Goal: Information Seeking & Learning: Learn about a topic

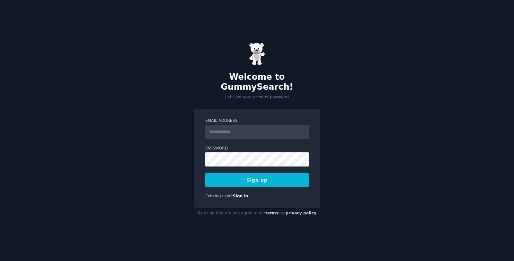
click at [237, 125] on input "Email Address" at bounding box center [256, 132] width 103 height 14
type input "*"
type input "**********"
click at [205, 173] on button "Sign up" at bounding box center [256, 179] width 103 height 13
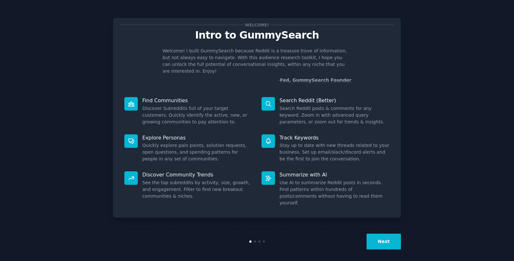
click at [378, 236] on button "Next" at bounding box center [384, 242] width 34 height 16
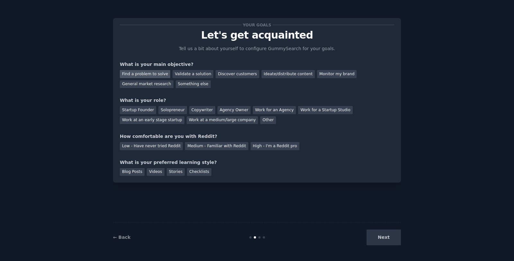
click at [148, 73] on div "Find a problem to solve" at bounding box center [145, 74] width 50 height 8
click at [236, 75] on div "Discover customers" at bounding box center [237, 74] width 43 height 8
click at [148, 72] on div "Find a problem to solve" at bounding box center [145, 74] width 50 height 8
click at [144, 111] on div "Startup Founder" at bounding box center [138, 110] width 36 height 8
click at [278, 148] on div "High - I'm a Reddit pro" at bounding box center [275, 146] width 49 height 8
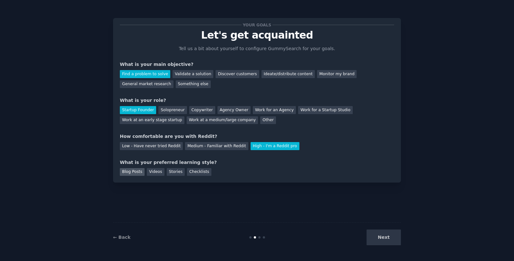
click at [138, 173] on div "Blog Posts" at bounding box center [132, 172] width 25 height 8
click at [198, 177] on div "Your goals Let's get acquainted Tell us a bit about yourself to configure Gummy…" at bounding box center [257, 100] width 288 height 164
drag, startPoint x: 414, startPoint y: 247, endPoint x: 391, endPoint y: 240, distance: 23.6
click at [413, 246] on div "Your goals Let's get acquainted Tell us a bit about yourself to configure Gummy…" at bounding box center [257, 130] width 496 height 243
click at [391, 240] on button "Next" at bounding box center [384, 237] width 34 height 16
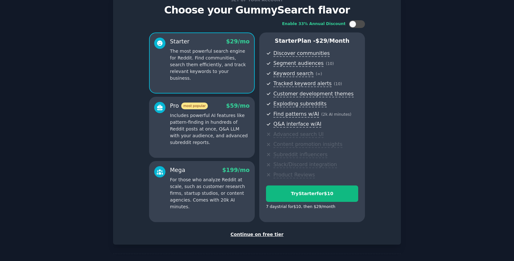
scroll to position [30, 0]
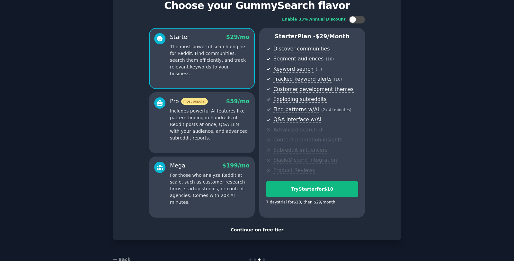
drag, startPoint x: 329, startPoint y: 98, endPoint x: 333, endPoint y: 123, distance: 25.5
click at [333, 123] on ul "Discover communities Segment audiences ( 10 ) Keyword search ( ∞ ) Tracked keyw…" at bounding box center [312, 109] width 92 height 129
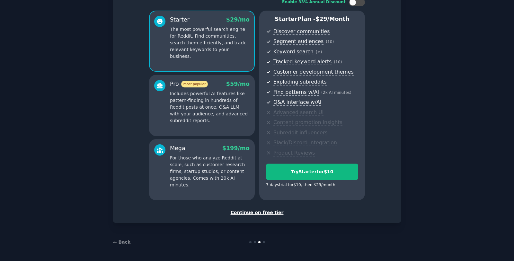
scroll to position [47, 0]
click at [259, 213] on div "Continue on free tier" at bounding box center [257, 212] width 274 height 7
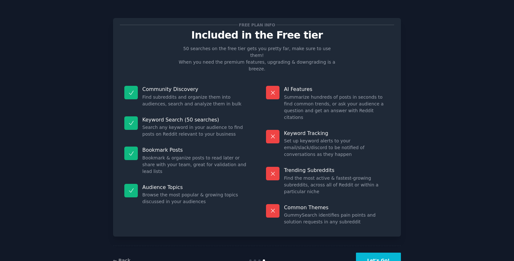
click at [378, 253] on button "Let's Go!" at bounding box center [378, 261] width 45 height 16
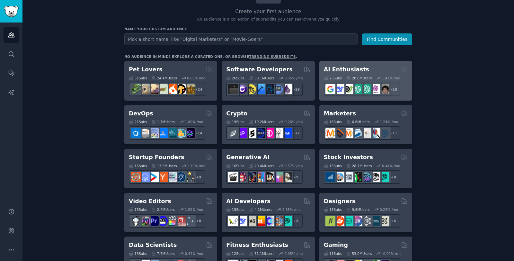
scroll to position [63, 0]
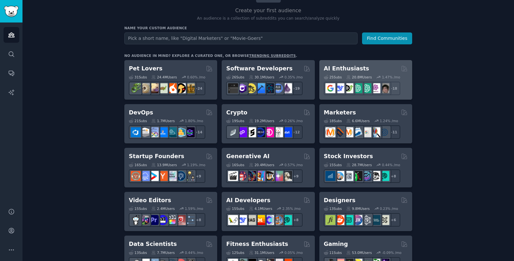
drag, startPoint x: 358, startPoint y: 68, endPoint x: 359, endPoint y: 72, distance: 3.4
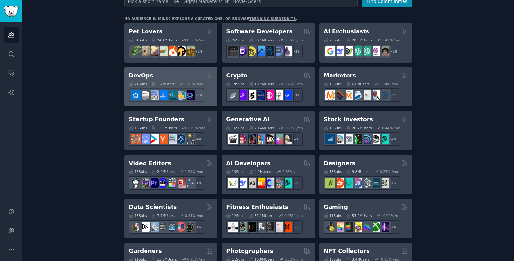
scroll to position [101, 0]
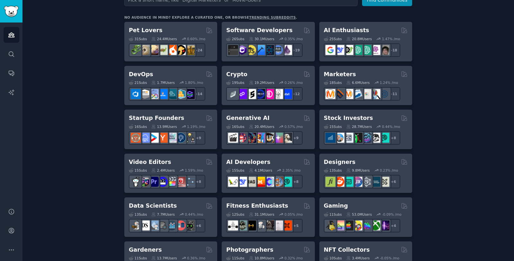
click at [263, 37] on div "30.1M Users" at bounding box center [261, 39] width 25 height 4
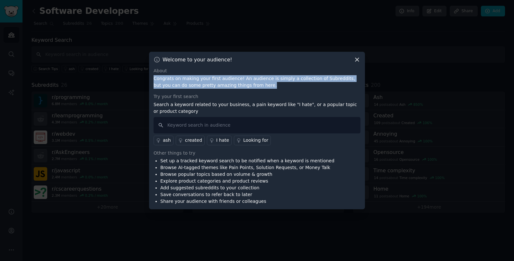
drag, startPoint x: 269, startPoint y: 84, endPoint x: 266, endPoint y: 67, distance: 17.4
click at [266, 67] on div "About Congrats on making your first audience! An audience is simply a collectio…" at bounding box center [257, 78] width 207 height 22
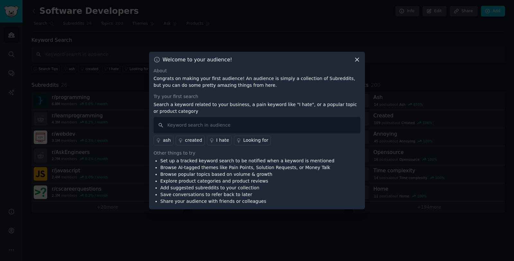
click at [266, 67] on div "About" at bounding box center [257, 70] width 207 height 7
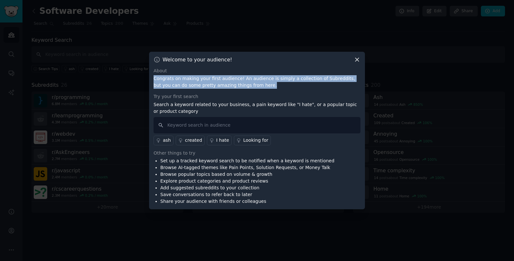
drag, startPoint x: 266, startPoint y: 69, endPoint x: 270, endPoint y: 86, distance: 17.1
click at [270, 86] on div "About Congrats on making your first audience! An audience is simply a collectio…" at bounding box center [257, 78] width 207 height 22
click at [270, 86] on p "Congrats on making your first audience! An audience is simply a collection of S…" at bounding box center [257, 81] width 207 height 13
drag, startPoint x: 289, startPoint y: 88, endPoint x: 286, endPoint y: 67, distance: 21.8
click at [286, 67] on div "Welcome to your audience! About Congrats on making your first audience! An audi…" at bounding box center [257, 131] width 216 height 158
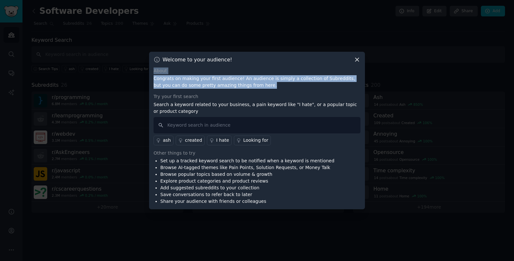
click at [286, 67] on div "Welcome to your audience! About Congrats on making your first audience! An audi…" at bounding box center [257, 131] width 216 height 158
click at [295, 85] on div "Welcome to your audience! About Congrats on making your first audience! An audi…" at bounding box center [257, 131] width 216 height 158
click at [295, 85] on p "Congrats on making your first audience! An audience is simply a collection of S…" at bounding box center [257, 81] width 207 height 13
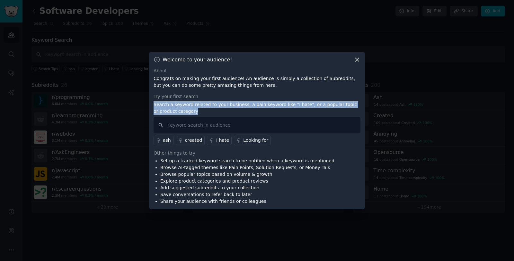
drag, startPoint x: 222, startPoint y: 105, endPoint x: 226, endPoint y: 110, distance: 6.8
click at [226, 111] on div "Try your first search Search a keyword related to your business, a pain keyword…" at bounding box center [257, 119] width 207 height 52
click at [226, 110] on p "Search a keyword related to your business, a pain keyword like "I hate", or a p…" at bounding box center [257, 107] width 207 height 13
drag, startPoint x: 227, startPoint y: 107, endPoint x: 224, endPoint y: 97, distance: 10.4
click at [224, 97] on div "Try your first search Search a keyword related to your business, a pain keyword…" at bounding box center [257, 119] width 207 height 52
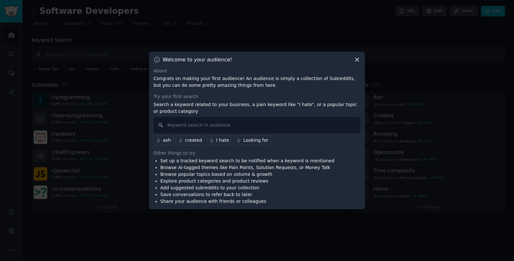
click at [225, 97] on div "Try your first search" at bounding box center [257, 96] width 207 height 7
click at [256, 124] on input "text" at bounding box center [257, 125] width 207 height 16
type input "h"
type input "i hate"
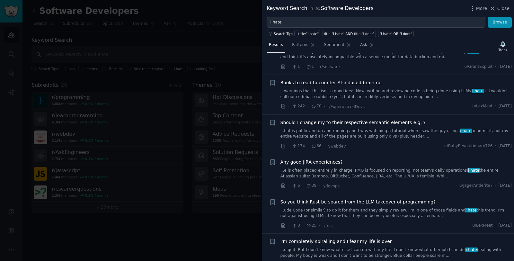
scroll to position [828, 0]
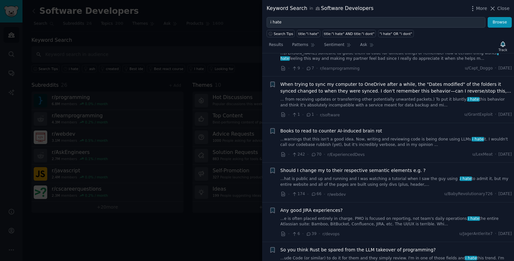
scroll to position [1432, 0]
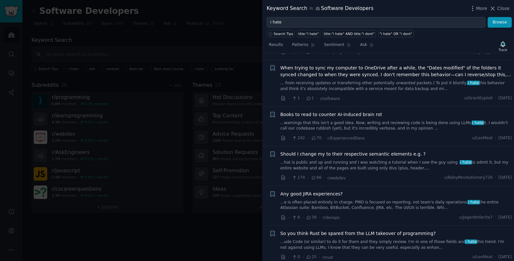
click at [367, 120] on link "...warnings that this isn't a good idea. Now, writing and reviewing code is bei…" at bounding box center [396, 125] width 232 height 11
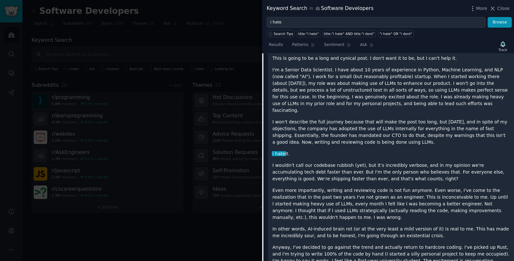
scroll to position [916, 0]
drag, startPoint x: 424, startPoint y: 97, endPoint x: 388, endPoint y: 86, distance: 37.2
click at [388, 86] on p "I'm a Senior Data Scientist. I have about 10 years of experience in Python, Mac…" at bounding box center [390, 89] width 237 height 47
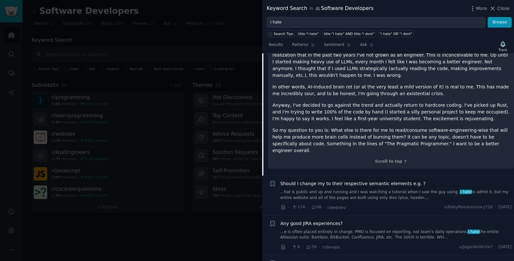
scroll to position [1062, 0]
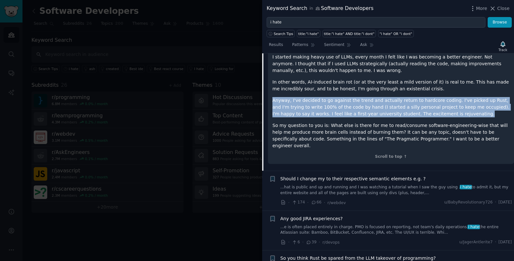
drag, startPoint x: 438, startPoint y: 96, endPoint x: 442, endPoint y: 100, distance: 5.9
click at [442, 100] on div "This is going to be a long and cynical post. I don't want it to be, but I can't…" at bounding box center [390, 28] width 237 height 241
click at [443, 100] on p "Anyway, I've decided to go against the trend and actually return to hardcore co…" at bounding box center [390, 107] width 237 height 20
drag, startPoint x: 441, startPoint y: 93, endPoint x: 438, endPoint y: 81, distance: 12.9
click at [438, 81] on div "This is going to be a long and cynical post. I don't want it to be, but I can't…" at bounding box center [390, 28] width 237 height 241
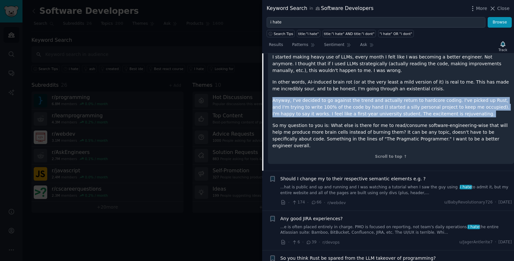
click at [438, 81] on div "This is going to be a long and cynical post. I don't want it to be, but I can't…" at bounding box center [390, 28] width 237 height 241
drag, startPoint x: 442, startPoint y: 90, endPoint x: 445, endPoint y: 100, distance: 10.6
click at [445, 100] on div "This is going to be a long and cynical post. I don't want it to be, but I can't…" at bounding box center [390, 28] width 237 height 241
click at [445, 100] on p "Anyway, I've decided to go against the trend and actually return to hardcore co…" at bounding box center [390, 107] width 237 height 20
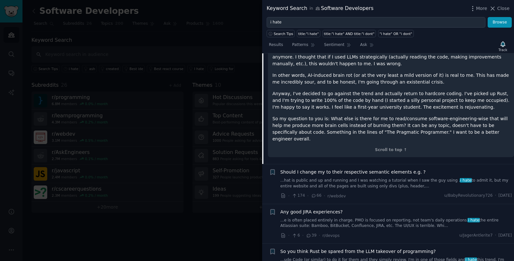
scroll to position [1072, 0]
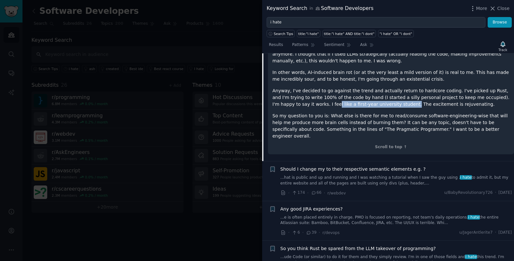
drag, startPoint x: 300, startPoint y: 91, endPoint x: 373, endPoint y: 94, distance: 72.7
click at [373, 94] on p "Anyway, I've decided to go against the trend and actually return to hardcore co…" at bounding box center [390, 97] width 237 height 20
drag, startPoint x: 382, startPoint y: 94, endPoint x: 397, endPoint y: 94, distance: 14.8
click at [397, 94] on p "Anyway, I've decided to go against the trend and actually return to hardcore co…" at bounding box center [390, 97] width 237 height 20
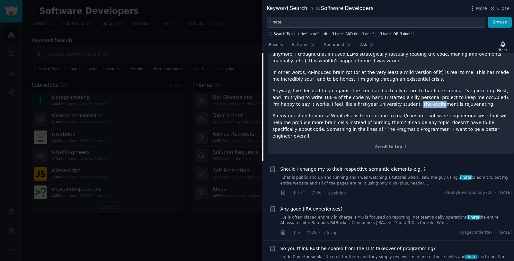
drag, startPoint x: 397, startPoint y: 94, endPoint x: 402, endPoint y: 95, distance: 4.9
click at [397, 94] on p "Anyway, I've decided to go against the trend and actually return to hardcore co…" at bounding box center [390, 97] width 237 height 20
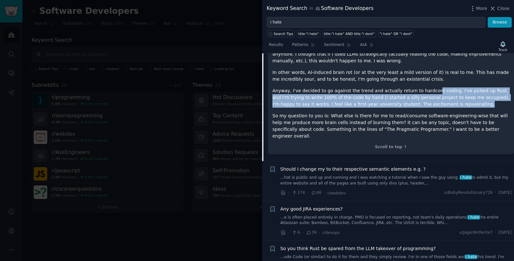
drag, startPoint x: 443, startPoint y: 93, endPoint x: 428, endPoint y: 80, distance: 19.6
click at [428, 87] on p "Anyway, I've decided to go against the trend and actually return to hardcore co…" at bounding box center [390, 97] width 237 height 20
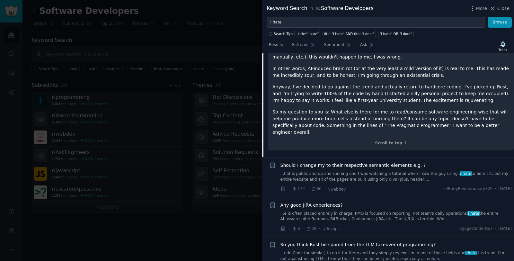
scroll to position [1081, 0]
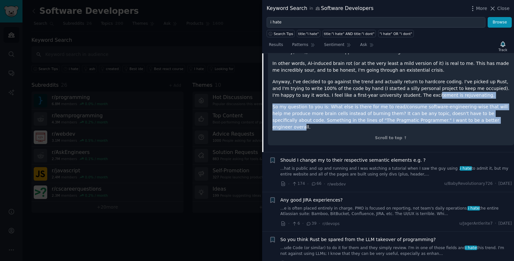
drag, startPoint x: 405, startPoint y: 87, endPoint x: 468, endPoint y: 106, distance: 65.8
click at [462, 106] on div "This is going to be a long and cynical post. I don't want it to be, but I can't…" at bounding box center [390, 9] width 237 height 241
click at [468, 107] on p "So my question to you is: What else is there for me to read/consume software-en…" at bounding box center [390, 116] width 237 height 27
drag, startPoint x: 471, startPoint y: 107, endPoint x: 456, endPoint y: 85, distance: 26.1
click at [456, 85] on div "This is going to be a long and cynical post. I don't want it to be, but I can't…" at bounding box center [390, 9] width 237 height 241
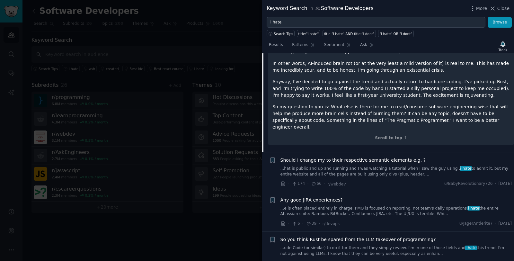
click at [457, 86] on p "Anyway, I've decided to go against the trend and actually return to hardcore co…" at bounding box center [390, 88] width 237 height 20
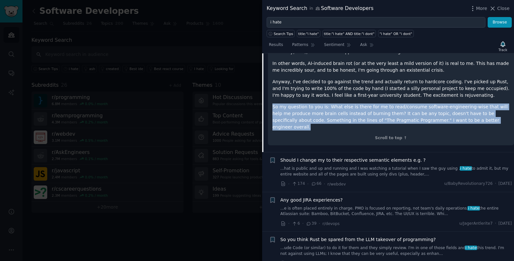
drag, startPoint x: 469, startPoint y: 101, endPoint x: 474, endPoint y: 107, distance: 7.6
click at [474, 107] on div "This is going to be a long and cynical post. I don't want it to be, but I can't…" at bounding box center [390, 9] width 237 height 241
click at [474, 106] on p "So my question to you is: What else is there for me to read/consume software-en…" at bounding box center [390, 116] width 237 height 27
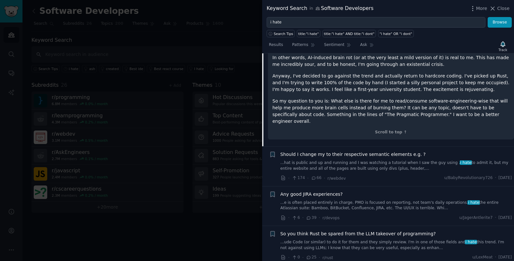
scroll to position [1091, 0]
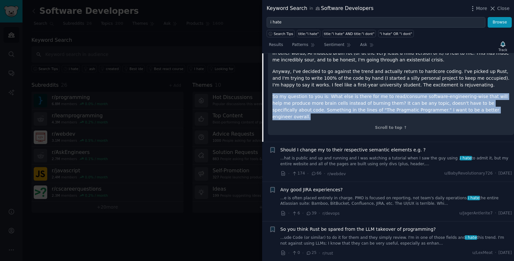
drag, startPoint x: 476, startPoint y: 97, endPoint x: 473, endPoint y: 80, distance: 17.6
click at [473, 80] on div "This is going to be a long and cynical post. I don't want it to be, but I can't…" at bounding box center [390, -1] width 237 height 241
click at [473, 79] on div "This is going to be a long and cynical post. I don't want it to be, but I can't…" at bounding box center [390, -1] width 237 height 241
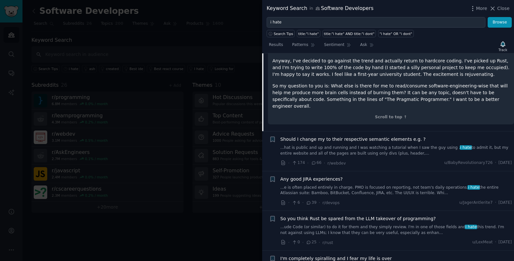
click at [370, 145] on link "...hat is public and up and running and I was watching a tutorial when I saw th…" at bounding box center [396, 150] width 232 height 11
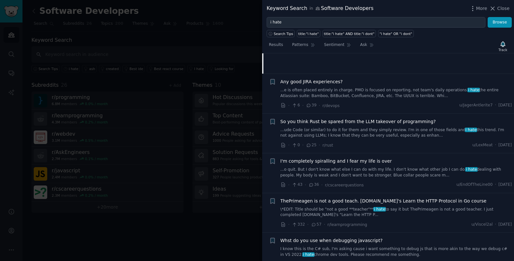
scroll to position [1002, 0]
click at [367, 86] on link "...e is often placed entirely in charge. PMO is focused on reporting, not team'…" at bounding box center [396, 91] width 232 height 11
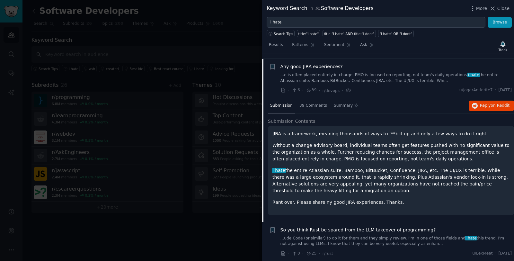
scroll to position [921, 0]
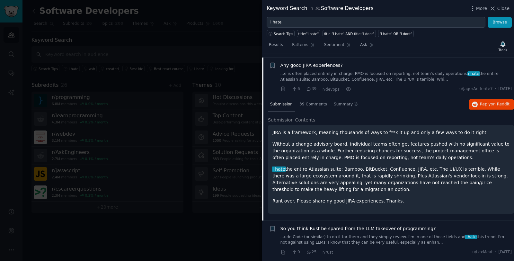
drag, startPoint x: 345, startPoint y: 129, endPoint x: 390, endPoint y: 136, distance: 45.5
click at [389, 136] on div "JIRA is a framework, meaning thousands of ways to f**k it up and only a few way…" at bounding box center [390, 166] width 237 height 75
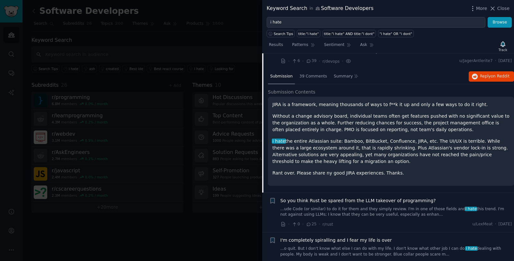
scroll to position [955, 0]
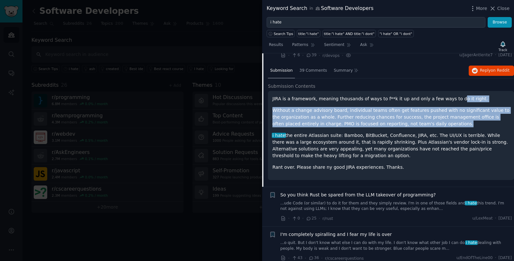
drag, startPoint x: 456, startPoint y: 107, endPoint x: 451, endPoint y: 97, distance: 11.2
click at [451, 96] on div "JIRA is a framework, meaning thousands of ways to f**k it up and only a few way…" at bounding box center [390, 132] width 237 height 75
click at [454, 99] on div "JIRA is a framework, meaning thousands of ways to f**k it up and only a few way…" at bounding box center [390, 132] width 237 height 75
drag, startPoint x: 454, startPoint y: 100, endPoint x: 456, endPoint y: 118, distance: 18.1
click at [456, 118] on div "JIRA is a framework, meaning thousands of ways to f**k it up and only a few way…" at bounding box center [390, 132] width 237 height 75
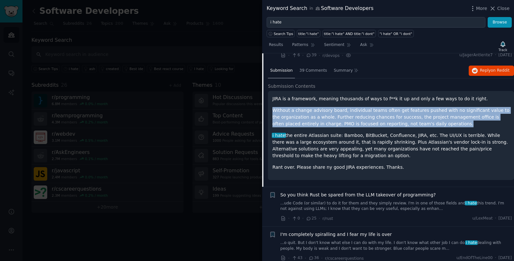
click at [456, 118] on p "Without a change advisory board, individual teams often get features pushed wit…" at bounding box center [390, 117] width 237 height 20
drag, startPoint x: 454, startPoint y: 113, endPoint x: 449, endPoint y: 96, distance: 18.0
click at [449, 96] on div "JIRA is a framework, meaning thousands of ways to f**k it up and only a few way…" at bounding box center [390, 132] width 237 height 75
click at [449, 96] on p "JIRA is a framework, meaning thousands of ways to f**k it up and only a few way…" at bounding box center [390, 98] width 237 height 7
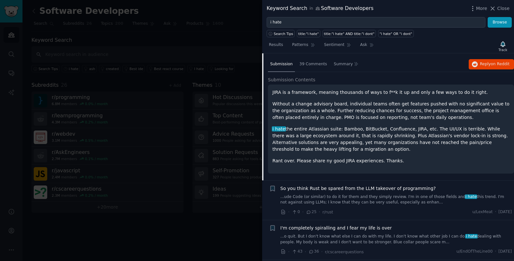
scroll to position [967, 0]
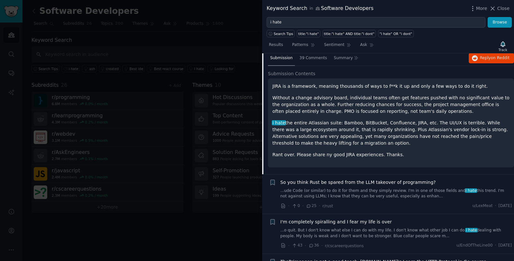
drag, startPoint x: 391, startPoint y: 121, endPoint x: 398, endPoint y: 136, distance: 16.4
click at [398, 136] on div "JIRA is a framework, meaning thousands of ways to f**k it up and only a few way…" at bounding box center [390, 120] width 237 height 75
click at [398, 135] on p "i hate the entire Atlassian suite: Bamboo, BitBucket, Confluence, JIRA, etc. Th…" at bounding box center [390, 133] width 237 height 27
drag, startPoint x: 399, startPoint y: 135, endPoint x: 404, endPoint y: 111, distance: 24.9
click at [404, 111] on div "JIRA is a framework, meaning thousands of ways to f**k it up and only a few way…" at bounding box center [390, 120] width 237 height 75
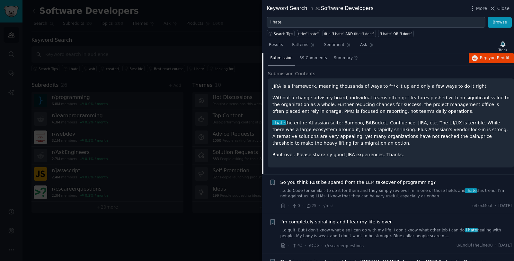
click at [404, 111] on div "JIRA is a framework, meaning thousands of ways to f**k it up and only a few way…" at bounding box center [390, 120] width 237 height 75
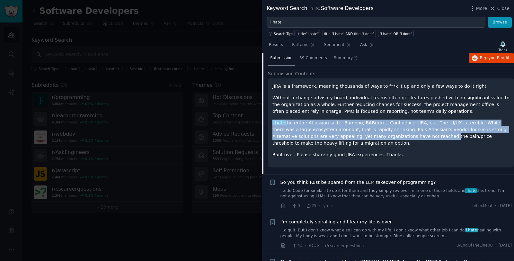
drag, startPoint x: 404, startPoint y: 111, endPoint x: 405, endPoint y: 133, distance: 22.5
click at [405, 133] on div "JIRA is a framework, meaning thousands of ways to f**k it up and only a few way…" at bounding box center [390, 120] width 237 height 75
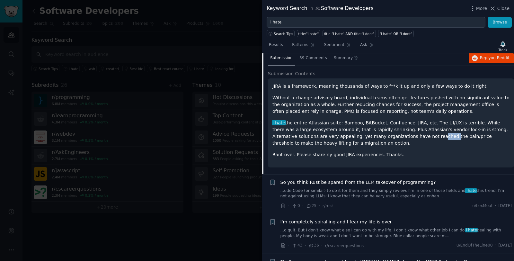
click at [406, 133] on p "i hate the entire Atlassian suite: Bamboo, BitBucket, Confluence, JIRA, etc. Th…" at bounding box center [390, 133] width 237 height 27
click at [413, 124] on p "i hate the entire Atlassian suite: Bamboo, BitBucket, Confluence, JIRA, etc. Th…" at bounding box center [390, 133] width 237 height 27
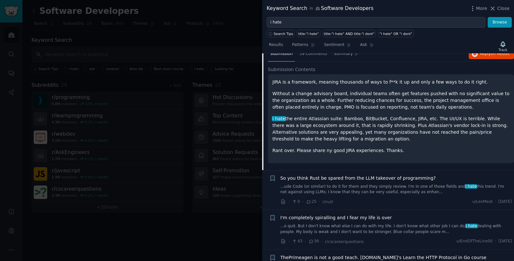
scroll to position [972, 0]
drag, startPoint x: 377, startPoint y: 119, endPoint x: 362, endPoint y: 116, distance: 15.4
click at [362, 116] on p "i hate the entire Atlassian suite: Bamboo, BitBucket, Confluence, JIRA, etc. Th…" at bounding box center [390, 127] width 237 height 27
click at [380, 119] on p "i hate the entire Atlassian suite: Bamboo, BitBucket, Confluence, JIRA, etc. Th…" at bounding box center [390, 127] width 237 height 27
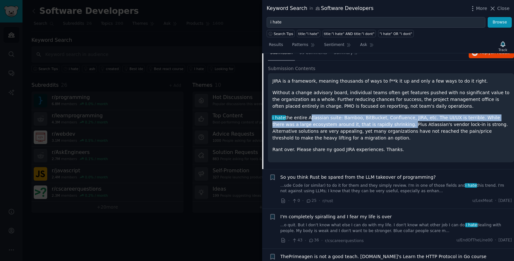
drag, startPoint x: 380, startPoint y: 119, endPoint x: 322, endPoint y: 112, distance: 59.1
click at [322, 114] on p "i hate the entire Atlassian suite: Bamboo, BitBucket, Confluence, JIRA, etc. Th…" at bounding box center [390, 127] width 237 height 27
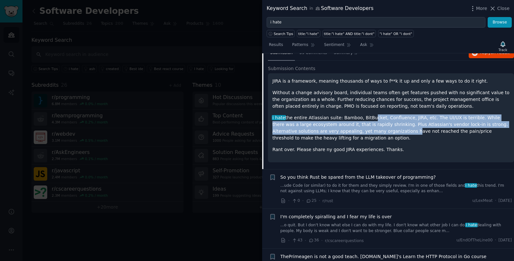
drag, startPoint x: 366, startPoint y: 113, endPoint x: 383, endPoint y: 123, distance: 20.2
click at [383, 123] on p "i hate the entire Atlassian suite: Bamboo, BitBucket, Confluence, JIRA, etc. Th…" at bounding box center [390, 127] width 237 height 27
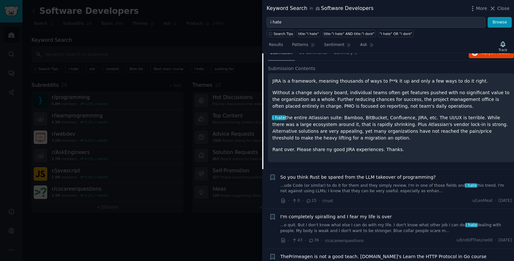
click at [384, 122] on p "i hate the entire Atlassian suite: Bamboo, BitBucket, Confluence, JIRA, etc. Th…" at bounding box center [390, 127] width 237 height 27
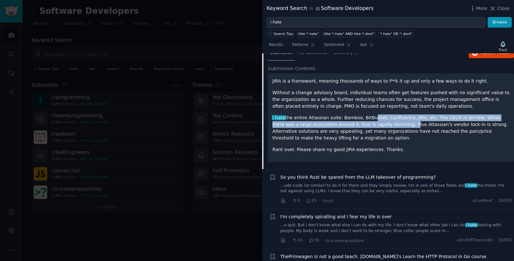
drag, startPoint x: 384, startPoint y: 121, endPoint x: 365, endPoint y: 112, distance: 21.3
click at [365, 114] on p "i hate the entire Atlassian suite: Bamboo, BitBucket, Confluence, JIRA, etc. Th…" at bounding box center [390, 127] width 237 height 27
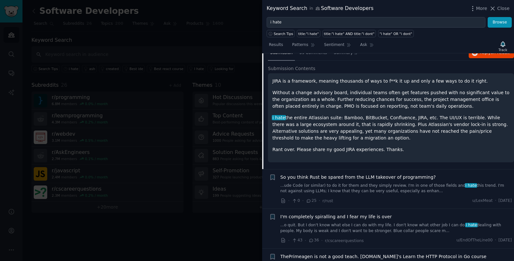
click at [365, 114] on p "i hate the entire Atlassian suite: Bamboo, BitBucket, Confluence, JIRA, etc. Th…" at bounding box center [390, 127] width 237 height 27
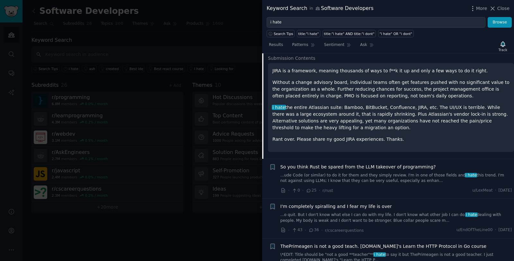
scroll to position [984, 0]
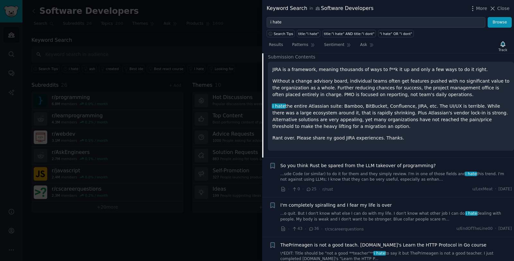
drag, startPoint x: 363, startPoint y: 115, endPoint x: 357, endPoint y: 100, distance: 15.6
click at [357, 103] on p "i hate the entire Atlassian suite: Bamboo, BitBucket, Confluence, JIRA, etc. Th…" at bounding box center [390, 116] width 237 height 27
drag, startPoint x: 353, startPoint y: 93, endPoint x: 364, endPoint y: 119, distance: 27.9
click at [364, 119] on div "JIRA is a framework, meaning thousands of ways to f**k it up and only a few way…" at bounding box center [390, 103] width 237 height 75
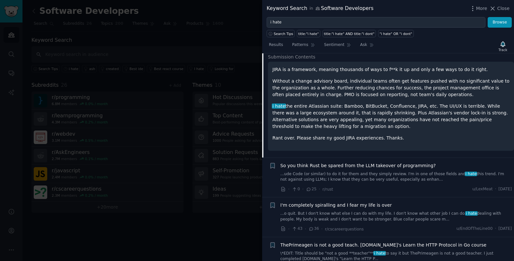
click at [364, 119] on p "i hate the entire Atlassian suite: Bamboo, BitBucket, Confluence, JIRA, etc. Th…" at bounding box center [390, 116] width 237 height 27
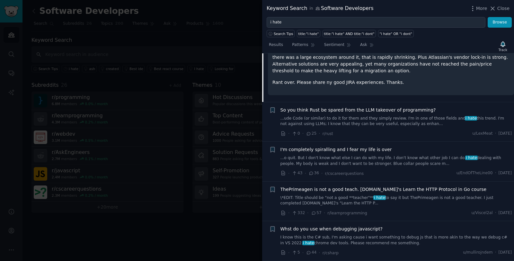
scroll to position [1043, 0]
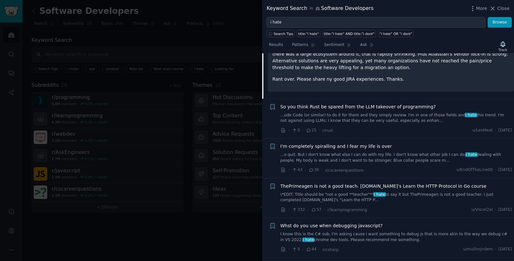
click at [390, 112] on link "...ude Code (or similar) to do it for them and they simply review. I'm in one o…" at bounding box center [396, 117] width 232 height 11
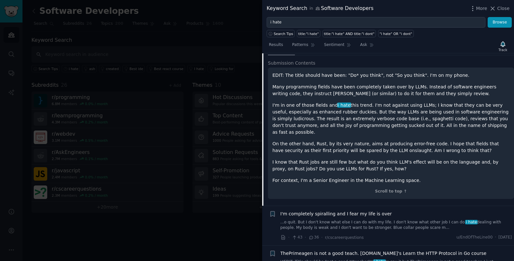
scroll to position [1018, 0]
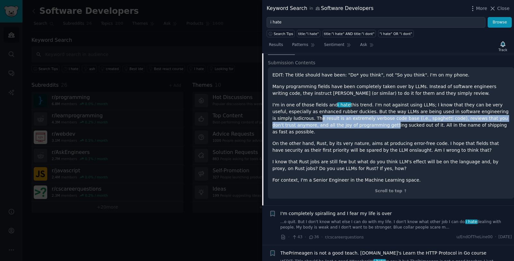
drag, startPoint x: 296, startPoint y: 113, endPoint x: 363, endPoint y: 117, distance: 67.6
click at [363, 117] on p "I'm in one of those fields and i hate this trend. I'm not against using LLMs; I…" at bounding box center [390, 119] width 237 height 34
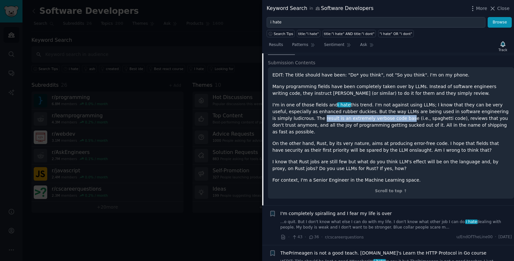
drag, startPoint x: 306, startPoint y: 113, endPoint x: 389, endPoint y: 115, distance: 83.6
click at [385, 114] on p "I'm in one of those fields and i hate this trend. I'm not against using LLMs; I…" at bounding box center [390, 119] width 237 height 34
click at [389, 115] on p "I'm in one of those fields and i hate this trend. I'm not against using LLMs; I…" at bounding box center [390, 119] width 237 height 34
drag, startPoint x: 376, startPoint y: 112, endPoint x: 359, endPoint y: 112, distance: 17.0
click at [359, 112] on p "I'm in one of those fields and i hate this trend. I'm not against using LLMs; I…" at bounding box center [390, 119] width 237 height 34
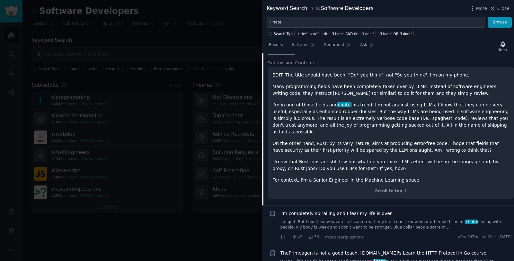
drag, startPoint x: 364, startPoint y: 113, endPoint x: 392, endPoint y: 115, distance: 28.0
click at [364, 113] on p "I'm in one of those fields and i hate this trend. I'm not against using LLMs; I…" at bounding box center [390, 119] width 237 height 34
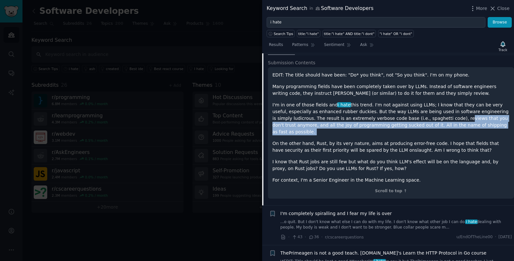
drag, startPoint x: 437, startPoint y: 114, endPoint x: 455, endPoint y: 124, distance: 20.7
click at [453, 125] on div "EDIT: The title should have been: "Do* you think", not "So you think". I'm on m…" at bounding box center [390, 128] width 237 height 112
click at [456, 124] on div "EDIT: The title should have been: "Do* you think", not "So you think". I'm on m…" at bounding box center [390, 128] width 237 height 112
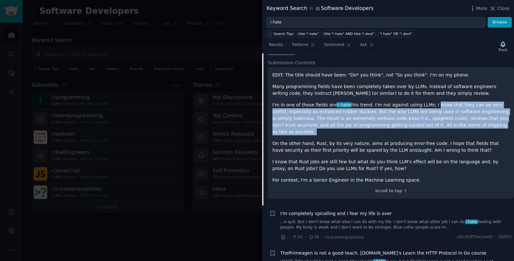
drag, startPoint x: 453, startPoint y: 122, endPoint x: 428, endPoint y: 100, distance: 33.9
click at [428, 100] on div "EDIT: The title should have been: "Do* you think", not "So you think". I'm on m…" at bounding box center [390, 128] width 237 height 112
click at [428, 102] on p "I'm in one of those fields and i hate this trend. I'm not against using LLMs; I…" at bounding box center [390, 119] width 237 height 34
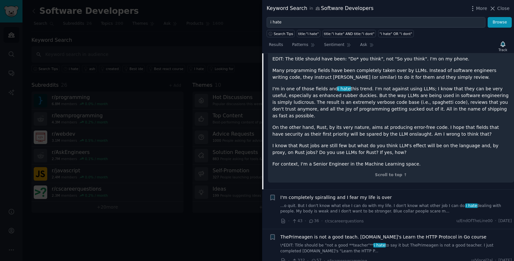
scroll to position [1038, 0]
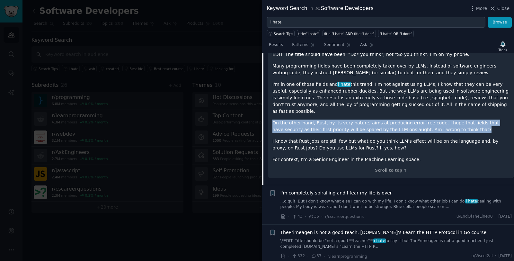
drag, startPoint x: 469, startPoint y: 116, endPoint x: 471, endPoint y: 105, distance: 11.7
click at [471, 105] on div "EDIT: The title should have been: "Do* you think", not "So you think". I'm on m…" at bounding box center [390, 107] width 237 height 112
drag, startPoint x: 471, startPoint y: 105, endPoint x: 475, endPoint y: 117, distance: 12.4
click at [475, 117] on div "EDIT: The title should have been: "Do* you think", not "So you think". I'm on m…" at bounding box center [390, 107] width 237 height 112
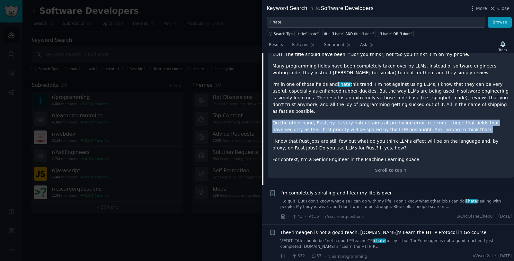
click at [475, 120] on p "On the other hand, Rust, by its very nature, aims at producing error-free code.…" at bounding box center [390, 126] width 237 height 13
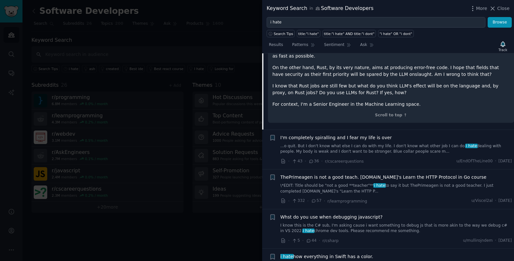
scroll to position [1092, 0]
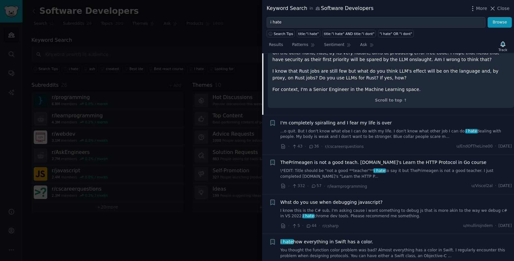
click at [396, 129] on link "...o quit. But I don't know what else I can do with my life. I don't know what …" at bounding box center [396, 134] width 232 height 11
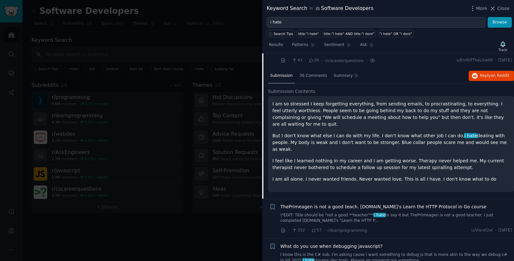
scroll to position [999, 0]
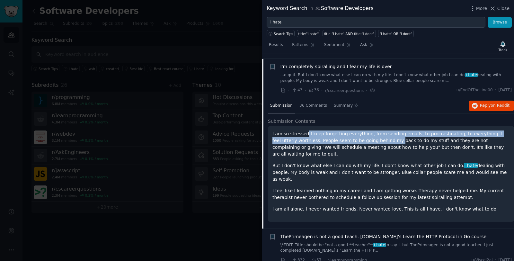
drag, startPoint x: 322, startPoint y: 129, endPoint x: 381, endPoint y: 137, distance: 59.6
click at [377, 136] on p "I am so stressed I keep forgetting everything, from sending emails, to procrast…" at bounding box center [390, 143] width 237 height 27
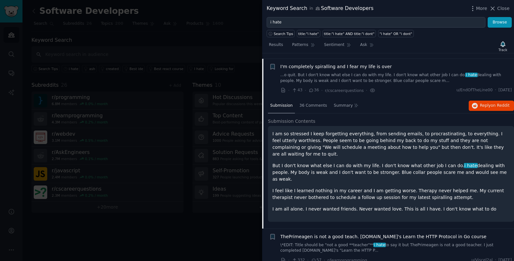
drag, startPoint x: 382, startPoint y: 137, endPoint x: 394, endPoint y: 143, distance: 13.2
click at [382, 137] on p "I am so stressed I keep forgetting everything, from sending emails, to procrast…" at bounding box center [390, 143] width 237 height 27
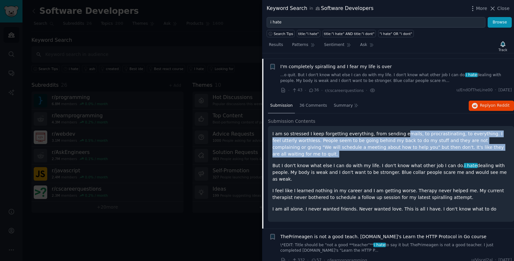
drag, startPoint x: 414, startPoint y: 146, endPoint x: 397, endPoint y: 125, distance: 27.4
click at [397, 130] on div "I am so stressed I keep forgetting everything, from sending emails, to procrast…" at bounding box center [390, 171] width 237 height 82
click at [397, 130] on p "I am so stressed I keep forgetting everything, from sending emails, to procrast…" at bounding box center [390, 143] width 237 height 27
drag, startPoint x: 403, startPoint y: 129, endPoint x: 499, endPoint y: 141, distance: 96.2
click at [499, 141] on p "I am so stressed I keep forgetting everything, from sending emails, to procrast…" at bounding box center [390, 143] width 237 height 27
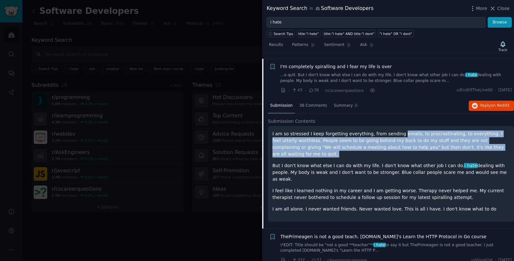
click at [498, 141] on p "I am so stressed I keep forgetting everything, from sending emails, to procrast…" at bounding box center [390, 143] width 237 height 27
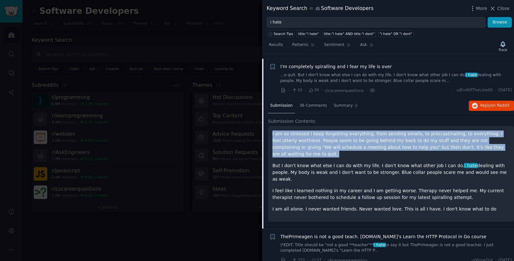
drag, startPoint x: 430, startPoint y: 127, endPoint x: 319, endPoint y: 124, distance: 111.2
click at [319, 130] on p "I am so stressed I keep forgetting everything, from sending emails, to procrast…" at bounding box center [390, 143] width 237 height 27
drag, startPoint x: 322, startPoint y: 125, endPoint x: 481, endPoint y: 143, distance: 160.4
click at [481, 143] on div "I am so stressed I keep forgetting everything, from sending emails, to procrast…" at bounding box center [391, 174] width 246 height 96
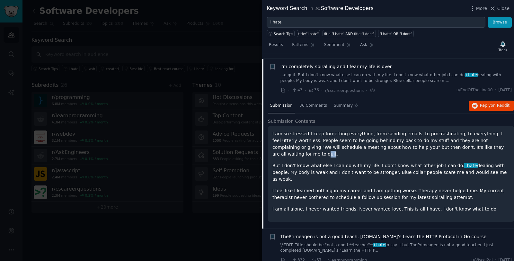
click at [481, 143] on p "I am so stressed I keep forgetting everything, from sending emails, to procrast…" at bounding box center [390, 143] width 237 height 27
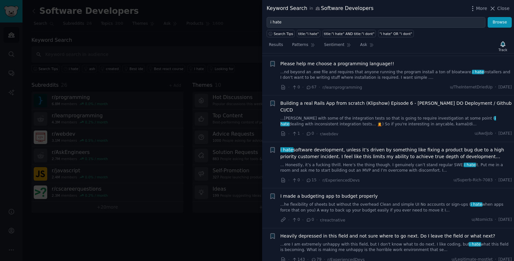
scroll to position [1558, 0]
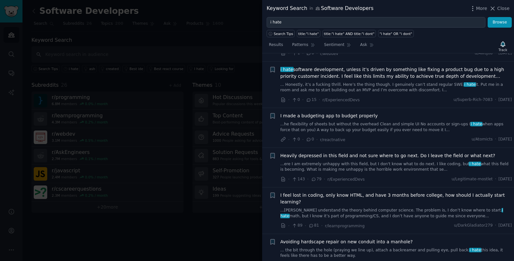
click at [396, 161] on link "...ere I am extremely unhappy with this field, but I don't know what to do next…" at bounding box center [396, 166] width 232 height 11
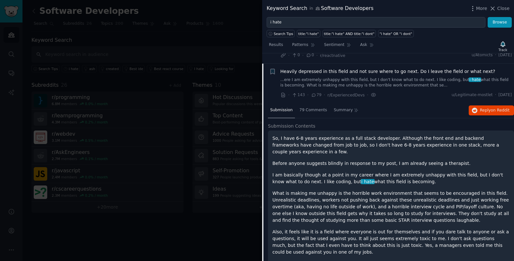
scroll to position [1595, 0]
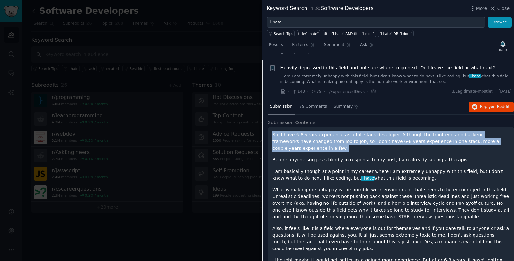
drag, startPoint x: 345, startPoint y: 132, endPoint x: 333, endPoint y: 118, distance: 18.5
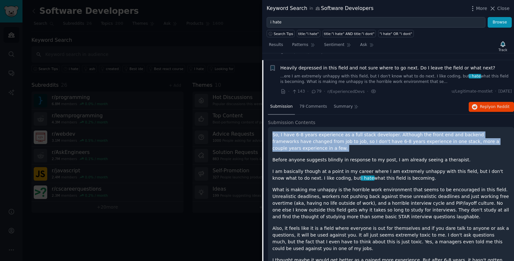
drag, startPoint x: 333, startPoint y: 118, endPoint x: 342, endPoint y: 138, distance: 21.6
click at [342, 138] on p "So, I have 6-8 years experience as a full stack developer. Although the front e…" at bounding box center [390, 141] width 237 height 20
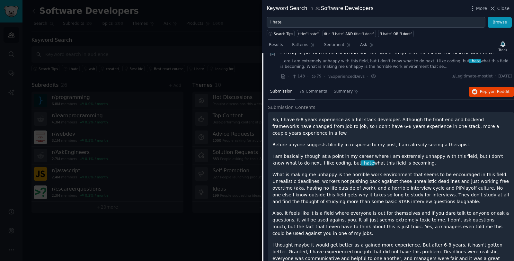
scroll to position [1616, 0]
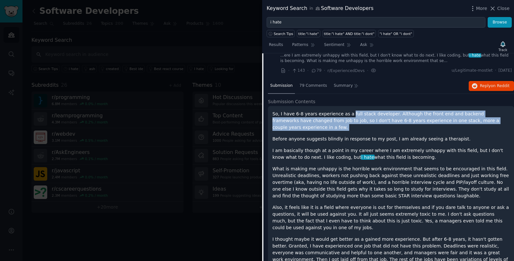
drag, startPoint x: 347, startPoint y: 117, endPoint x: 351, endPoint y: 100, distance: 17.4
click at [351, 111] on p "So, I have 6-8 years experience as a full stack developer. Although the front e…" at bounding box center [390, 121] width 237 height 20
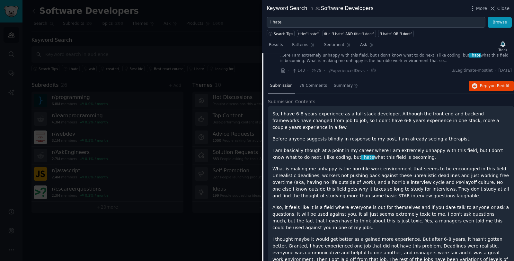
click at [351, 111] on p "So, I have 6-8 years experience as a full stack developer. Although the front e…" at bounding box center [390, 121] width 237 height 20
drag, startPoint x: 366, startPoint y: 110, endPoint x: 375, endPoint y: 118, distance: 12.8
click at [375, 118] on div "So, I have 6-8 years experience as a full stack developer. Although the front e…" at bounding box center [390, 261] width 237 height 301
click at [376, 116] on p "So, I have 6-8 years experience as a full stack developer. Although the front e…" at bounding box center [390, 121] width 237 height 20
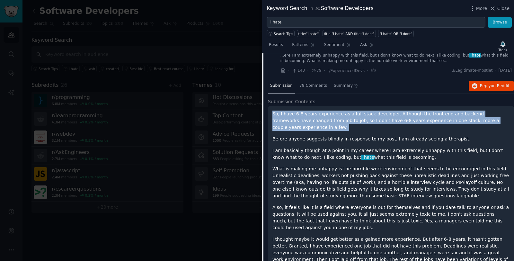
drag, startPoint x: 376, startPoint y: 116, endPoint x: 364, endPoint y: 96, distance: 23.3
click at [364, 106] on div "So, I have 6-8 years experience as a full stack developer. Although the front e…" at bounding box center [391, 266] width 246 height 320
drag, startPoint x: 372, startPoint y: 102, endPoint x: 382, endPoint y: 115, distance: 16.3
click at [382, 115] on div "So, I have 6-8 years experience as a full stack developer. Although the front e…" at bounding box center [391, 266] width 246 height 320
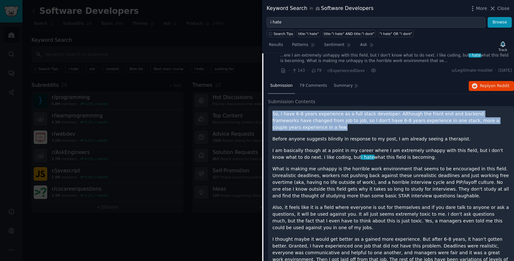
click at [382, 115] on p "So, I have 6-8 years experience as a full stack developer. Although the front e…" at bounding box center [390, 121] width 237 height 20
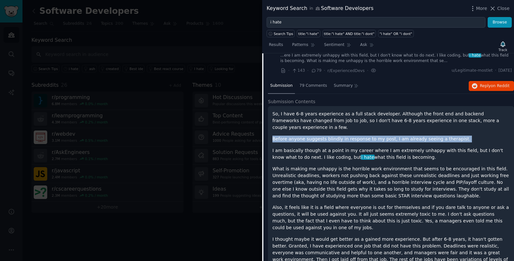
drag, startPoint x: 391, startPoint y: 120, endPoint x: 414, endPoint y: 131, distance: 25.3
click at [413, 131] on div "So, I have 6-8 years experience as a full stack developer. Although the front e…" at bounding box center [390, 261] width 237 height 301
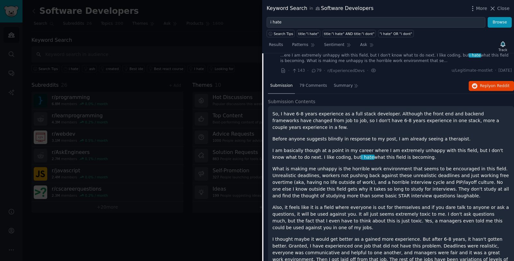
click at [415, 132] on div "So, I have 6-8 years experience as a full stack developer. Although the front e…" at bounding box center [390, 261] width 237 height 301
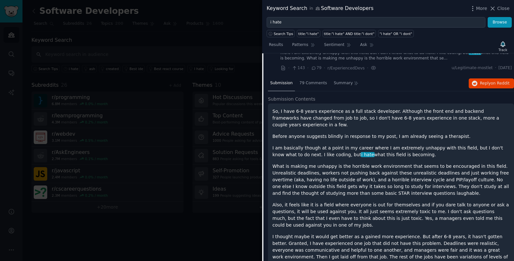
scroll to position [1623, 0]
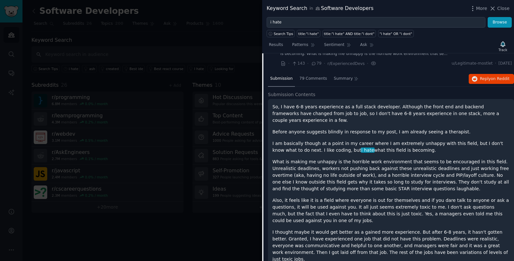
drag, startPoint x: 394, startPoint y: 128, endPoint x: 401, endPoint y: 138, distance: 12.6
click at [401, 138] on div "So, I have 6-8 years experience as a full stack developer. Although the front e…" at bounding box center [390, 253] width 237 height 301
click at [405, 140] on p "I am basically though at a point in my career where I am extremely unhappy with…" at bounding box center [390, 146] width 237 height 13
drag, startPoint x: 405, startPoint y: 138, endPoint x: 404, endPoint y: 121, distance: 16.5
click at [404, 121] on div "So, I have 6-8 years experience as a full stack developer. Although the front e…" at bounding box center [390, 253] width 237 height 301
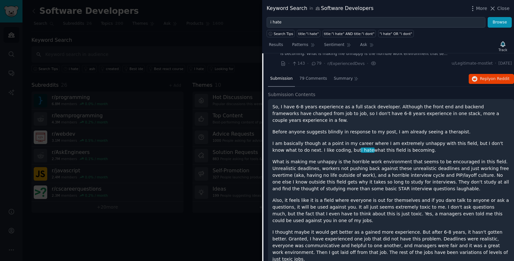
click at [404, 129] on p "Before anyone suggests blindly in response to my post, I am already seeing a th…" at bounding box center [390, 132] width 237 height 7
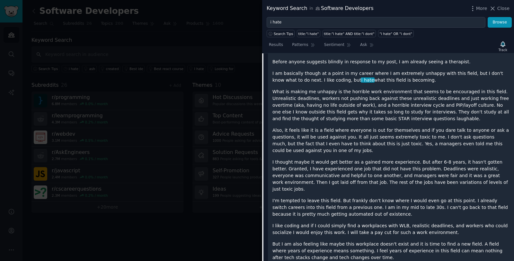
scroll to position [1698, 0]
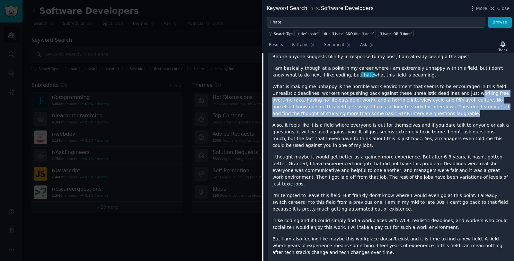
drag, startPoint x: 474, startPoint y: 98, endPoint x: 467, endPoint y: 82, distance: 17.6
click at [467, 83] on p "What is making me unhappy is the horrible work environment that seems to be enc…" at bounding box center [390, 100] width 237 height 34
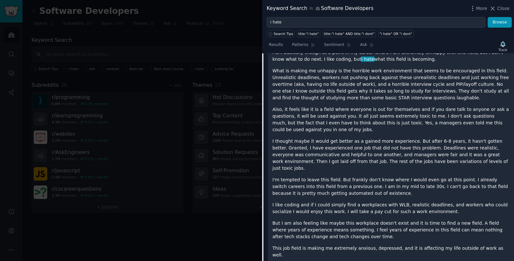
scroll to position [1716, 0]
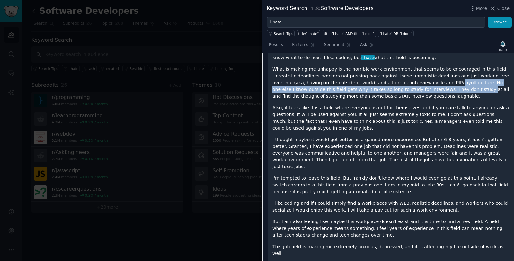
drag, startPoint x: 451, startPoint y: 73, endPoint x: 458, endPoint y: 78, distance: 8.5
click at [458, 77] on p "What is making me unhappy is the horrible work environment that seems to be enc…" at bounding box center [390, 83] width 237 height 34
click at [458, 78] on p "What is making me unhappy is the horrible work environment that seems to be enc…" at bounding box center [390, 83] width 237 height 34
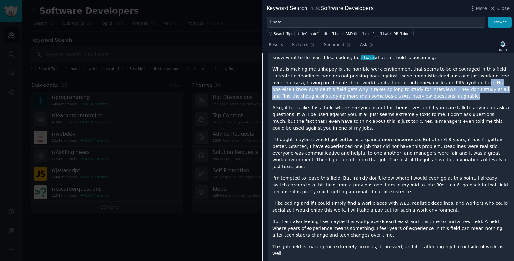
drag, startPoint x: 468, startPoint y: 72, endPoint x: 472, endPoint y: 69, distance: 4.6
click at [472, 69] on p "What is making me unhappy is the horrible work environment that seems to be enc…" at bounding box center [390, 83] width 237 height 34
drag, startPoint x: 472, startPoint y: 69, endPoint x: 474, endPoint y: 81, distance: 11.7
click at [474, 81] on p "What is making me unhappy is the horrible work environment that seems to be enc…" at bounding box center [390, 83] width 237 height 34
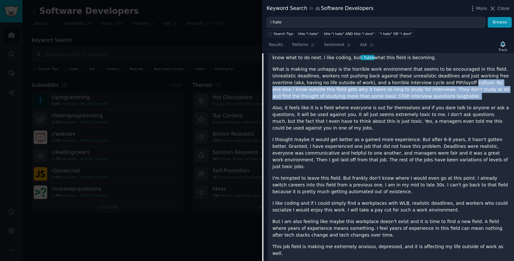
click at [474, 81] on p "What is making me unhappy is the horrible work environment that seems to be enc…" at bounding box center [390, 83] width 237 height 34
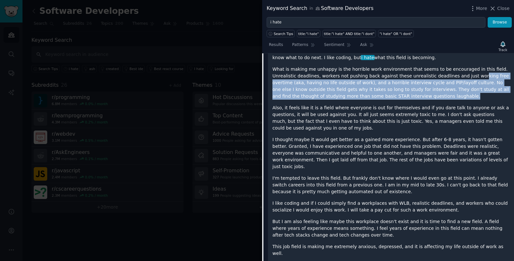
drag, startPoint x: 473, startPoint y: 74, endPoint x: 471, endPoint y: 66, distance: 8.1
click at [471, 66] on p "What is making me unhappy is the horrible work environment that seems to be enc…" at bounding box center [390, 83] width 237 height 34
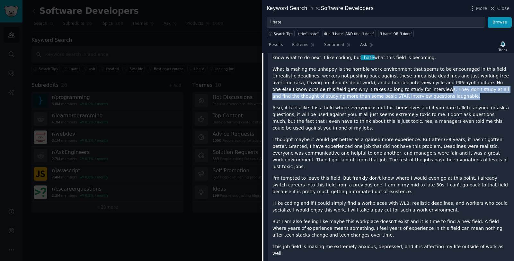
drag, startPoint x: 428, startPoint y: 81, endPoint x: 415, endPoint y: 78, distance: 13.1
click at [415, 78] on p "What is making me unhappy is the horrible work environment that seems to be enc…" at bounding box center [390, 83] width 237 height 34
drag, startPoint x: 416, startPoint y: 78, endPoint x: 441, endPoint y: 86, distance: 26.0
click at [441, 86] on p "What is making me unhappy is the horrible work environment that seems to be enc…" at bounding box center [390, 83] width 237 height 34
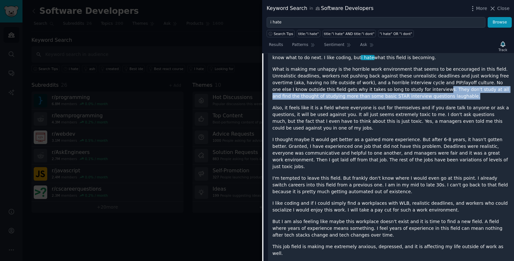
click at [441, 86] on p "What is making me unhappy is the horrible work environment that seems to be enc…" at bounding box center [390, 83] width 237 height 34
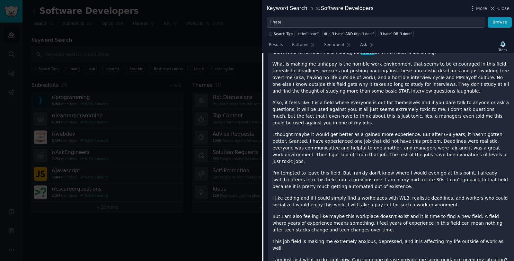
scroll to position [1722, 0]
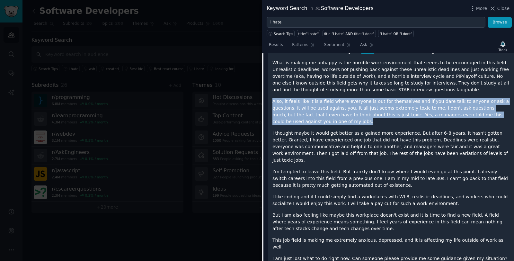
drag, startPoint x: 343, startPoint y: 109, endPoint x: 335, endPoint y: 85, distance: 24.5
click at [335, 98] on p "Also, it feels like it is a field where everyone is out for themselves and if y…" at bounding box center [390, 111] width 237 height 27
drag, startPoint x: 335, startPoint y: 85, endPoint x: 340, endPoint y: 107, distance: 22.4
click at [340, 107] on p "Also, it feels like it is a field where everyone is out for themselves and if y…" at bounding box center [390, 111] width 237 height 27
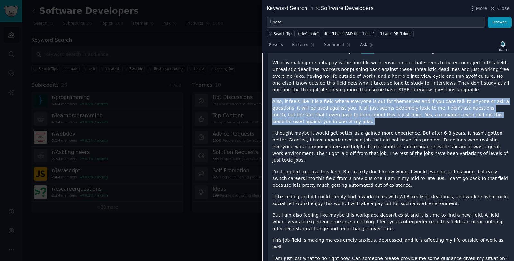
click at [340, 107] on p "Also, it feels like it is a field where everyone is out for themselves and if y…" at bounding box center [390, 111] width 237 height 27
drag, startPoint x: 340, startPoint y: 107, endPoint x: 338, endPoint y: 85, distance: 22.0
click at [338, 98] on p "Also, it feels like it is a field where everyone is out for themselves and if y…" at bounding box center [390, 111] width 237 height 27
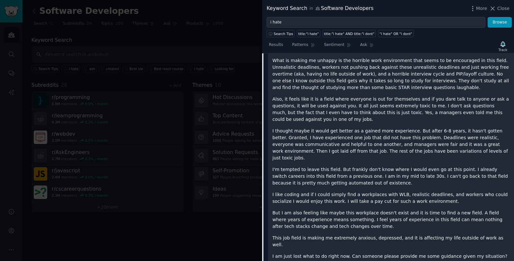
scroll to position [1728, 0]
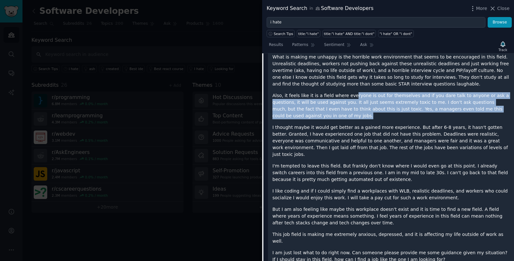
drag, startPoint x: 350, startPoint y: 83, endPoint x: 358, endPoint y: 104, distance: 22.3
click at [358, 104] on p "Also, it feels like it is a field where everyone is out for themselves and if y…" at bounding box center [390, 105] width 237 height 27
drag, startPoint x: 357, startPoint y: 103, endPoint x: 298, endPoint y: 79, distance: 63.4
click at [298, 79] on div "So, I have 6-8 years experience as a full stack developer. Although the front e…" at bounding box center [390, 149] width 237 height 301
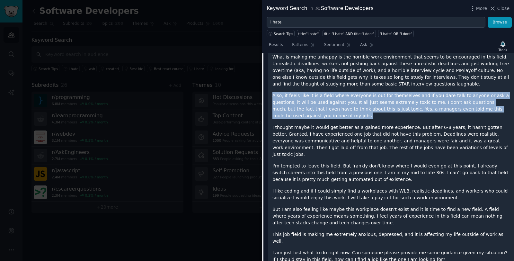
click at [298, 79] on div "So, I have 6-8 years experience as a full stack developer. Although the front e…" at bounding box center [390, 149] width 237 height 301
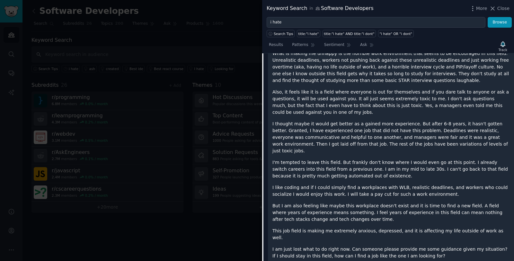
scroll to position [1735, 0]
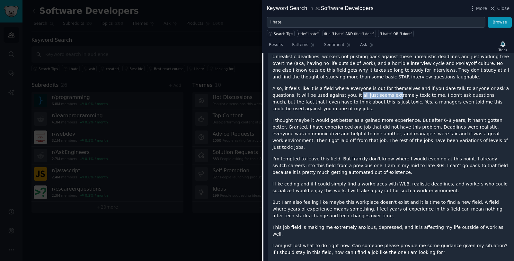
drag, startPoint x: 356, startPoint y: 83, endPoint x: 392, endPoint y: 83, distance: 36.0
click at [392, 85] on p "Also, it feels like it is a field where everyone is out for themselves and if y…" at bounding box center [390, 98] width 237 height 27
drag, startPoint x: 428, startPoint y: 85, endPoint x: 389, endPoint y: 83, distance: 38.3
click at [389, 85] on p "Also, it feels like it is a field where everyone is out for themselves and if y…" at bounding box center [390, 98] width 237 height 27
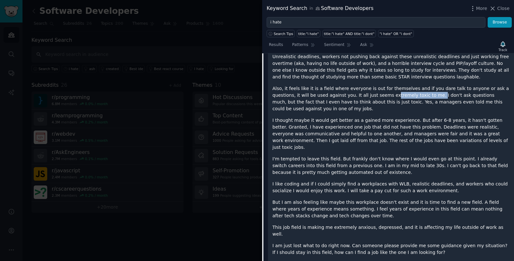
click at [389, 85] on p "Also, it feels like it is a field where everyone is out for themselves and if y…" at bounding box center [390, 98] width 237 height 27
drag, startPoint x: 431, startPoint y: 84, endPoint x: 439, endPoint y: 92, distance: 11.4
click at [439, 92] on p "Also, it feels like it is a field where everyone is out for themselves and if y…" at bounding box center [390, 98] width 237 height 27
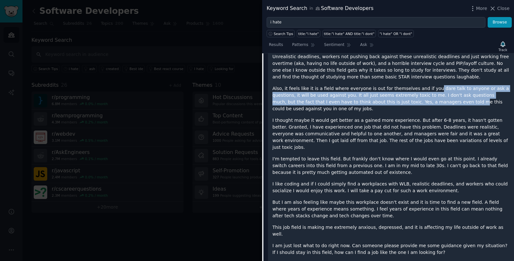
drag, startPoint x: 440, startPoint y: 93, endPoint x: 427, endPoint y: 75, distance: 21.8
click at [427, 85] on p "Also, it feels like it is a field where everyone is out for themselves and if y…" at bounding box center [390, 98] width 237 height 27
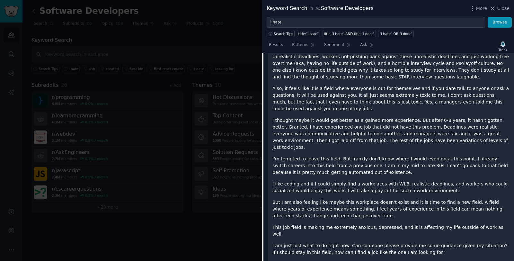
click at [427, 85] on p "Also, it feels like it is a field where everyone is out for themselves and if y…" at bounding box center [390, 98] width 237 height 27
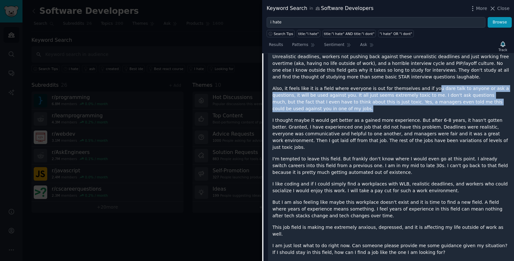
drag, startPoint x: 426, startPoint y: 74, endPoint x: 434, endPoint y: 96, distance: 23.2
click at [434, 96] on p "Also, it feels like it is a field where everyone is out for themselves and if y…" at bounding box center [390, 98] width 237 height 27
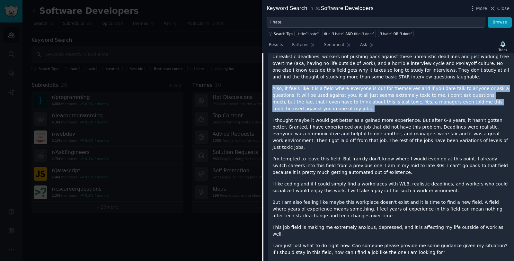
drag, startPoint x: 434, startPoint y: 95, endPoint x: 420, endPoint y: 72, distance: 27.5
click at [420, 72] on div "So, I have 6-8 years experience as a full stack developer. Although the front e…" at bounding box center [390, 142] width 237 height 301
click at [420, 85] on p "Also, it feels like it is a field where everyone is out for themselves and if y…" at bounding box center [390, 98] width 237 height 27
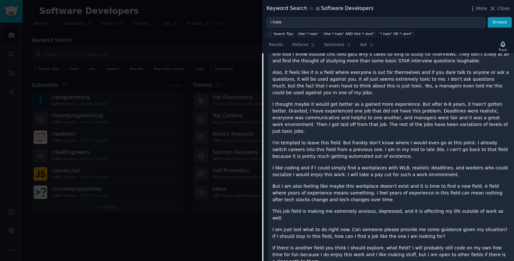
scroll to position [1751, 0]
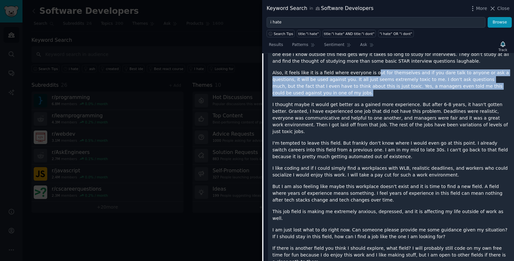
drag, startPoint x: 387, startPoint y: 83, endPoint x: 369, endPoint y: 60, distance: 28.9
click at [369, 69] on p "Also, it feels like it is a field where everyone is out for themselves and if y…" at bounding box center [390, 82] width 237 height 27
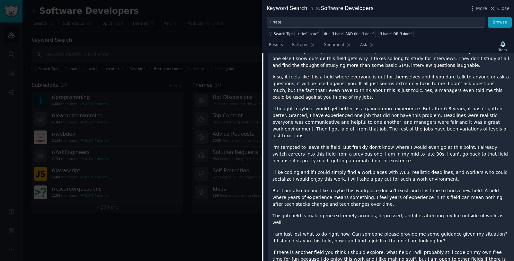
scroll to position [1746, 0]
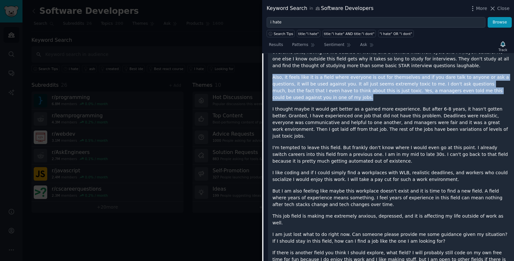
drag, startPoint x: 273, startPoint y: 66, endPoint x: 324, endPoint y: 83, distance: 53.8
click at [324, 83] on p "Also, it feels like it is a field where everyone is out for themselves and if y…" at bounding box center [390, 87] width 237 height 27
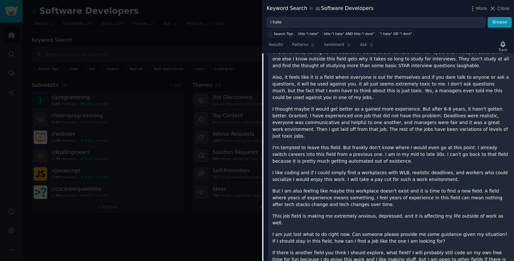
click at [324, 83] on p "Also, it feels like it is a field where everyone is out for themselves and if y…" at bounding box center [390, 87] width 237 height 27
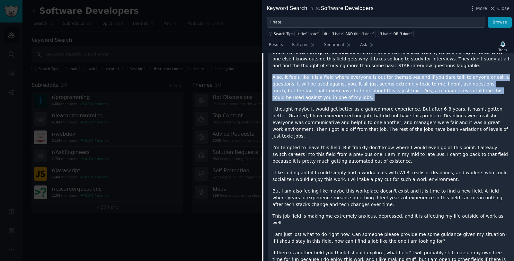
drag, startPoint x: 324, startPoint y: 83, endPoint x: 276, endPoint y: 65, distance: 51.2
click at [276, 74] on p "Also, it feels like it is a field where everyone is out for themselves and if y…" at bounding box center [390, 87] width 237 height 27
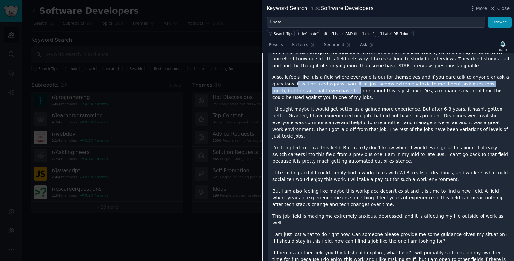
drag, startPoint x: 296, startPoint y: 73, endPoint x: 329, endPoint y: 76, distance: 32.9
click at [327, 76] on p "Also, it feels like it is a field where everyone is out for themselves and if y…" at bounding box center [390, 87] width 237 height 27
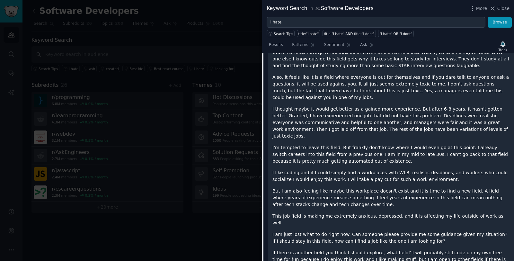
click at [329, 76] on p "Also, it feels like it is a field where everyone is out for themselves and if y…" at bounding box center [390, 87] width 237 height 27
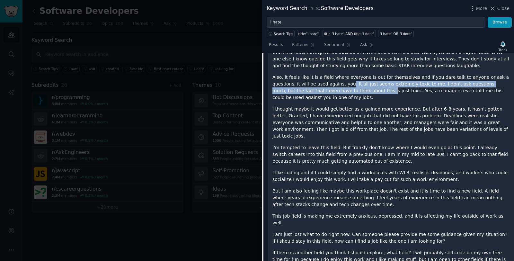
drag, startPoint x: 348, startPoint y: 72, endPoint x: 357, endPoint y: 80, distance: 11.6
click at [357, 80] on p "Also, it feels like it is a field where everyone is out for themselves and if y…" at bounding box center [390, 87] width 237 height 27
click at [358, 81] on p "Also, it feels like it is a field where everyone is out for themselves and if y…" at bounding box center [390, 87] width 237 height 27
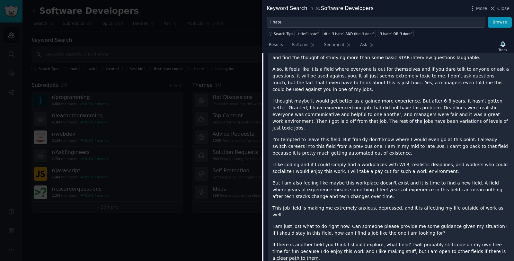
scroll to position [1755, 0]
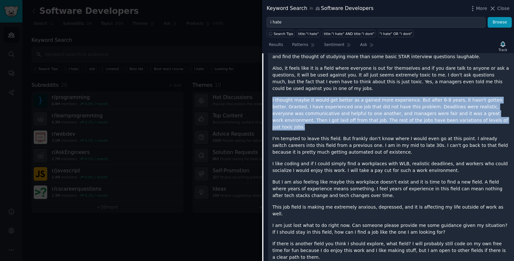
drag, startPoint x: 350, startPoint y: 86, endPoint x: 476, endPoint y: 109, distance: 128.0
click at [476, 109] on div "So, I have 6-8 years experience as a full stack developer. Although the front e…" at bounding box center [390, 121] width 237 height 301
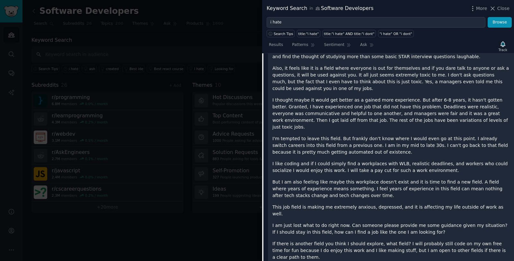
click at [476, 110] on p "I thought maybe it would get better as a gained more experience. But after 6-8 …" at bounding box center [390, 114] width 237 height 34
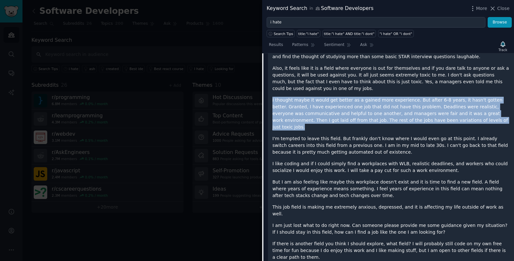
drag, startPoint x: 476, startPoint y: 109, endPoint x: 461, endPoint y: 83, distance: 29.6
click at [461, 83] on div "So, I have 6-8 years experience as a full stack developer. Although the front e…" at bounding box center [390, 121] width 237 height 301
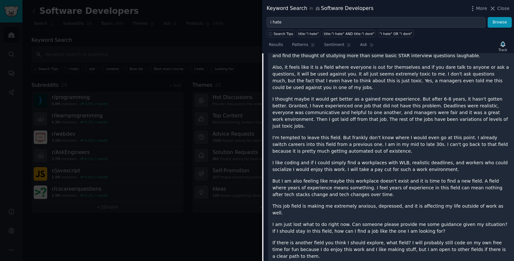
scroll to position [1756, 0]
drag, startPoint x: 440, startPoint y: 98, endPoint x: 443, endPoint y: 101, distance: 3.4
click at [442, 100] on p "I thought maybe it would get better as a gained more experience. But after 6-8 …" at bounding box center [390, 112] width 237 height 34
click at [449, 102] on p "I thought maybe it would get better as a gained more experience. But after 6-8 …" at bounding box center [390, 112] width 237 height 34
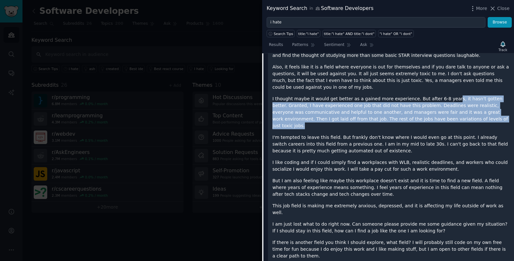
drag, startPoint x: 464, startPoint y: 106, endPoint x: 445, endPoint y: 82, distance: 30.4
click at [445, 82] on div "So, I have 6-8 years experience as a full stack developer. Although the front e…" at bounding box center [390, 120] width 237 height 301
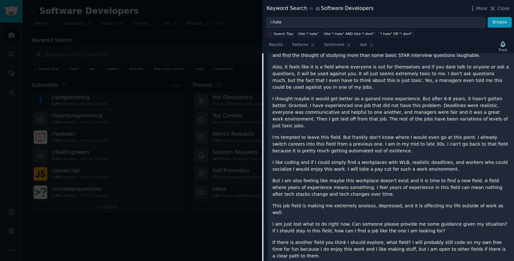
click at [445, 82] on div "So, I have 6-8 years experience as a full stack developer. Although the front e…" at bounding box center [390, 120] width 237 height 301
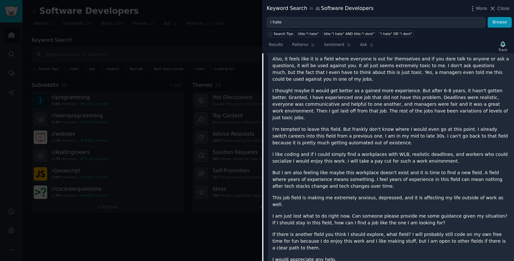
scroll to position [1765, 0]
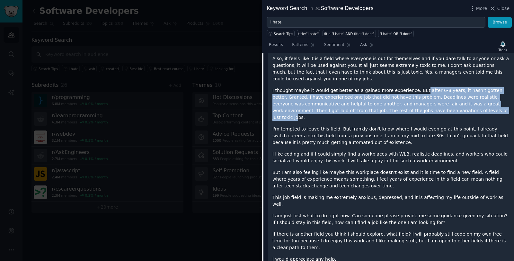
drag, startPoint x: 415, startPoint y: 76, endPoint x: 459, endPoint y: 97, distance: 48.4
click at [458, 96] on p "I thought maybe it would get better as a gained more experience. But after 6-8 …" at bounding box center [390, 104] width 237 height 34
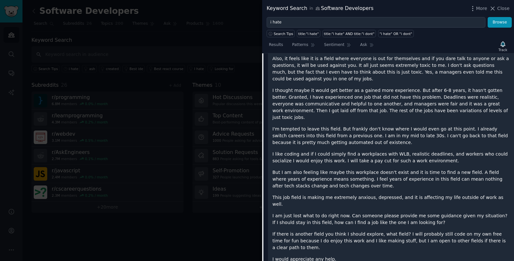
click at [464, 96] on p "I thought maybe it would get better as a gained more experience. But after 6-8 …" at bounding box center [390, 104] width 237 height 34
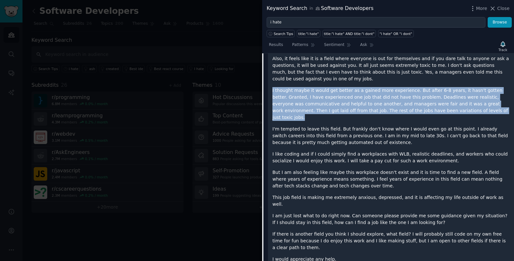
drag, startPoint x: 472, startPoint y: 97, endPoint x: 445, endPoint y: 73, distance: 35.5
click at [445, 73] on div "So, I have 6-8 years experience as a full stack developer. Although the front e…" at bounding box center [390, 112] width 237 height 301
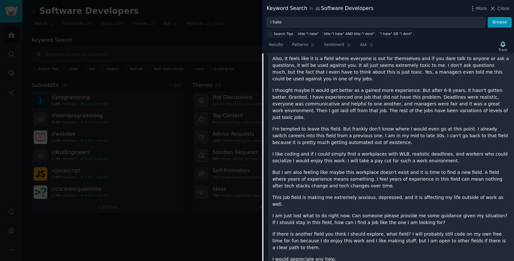
click at [445, 73] on div "So, I have 6-8 years experience as a full stack developer. Although the front e…" at bounding box center [390, 112] width 237 height 301
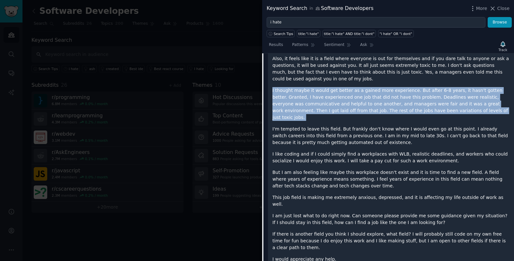
drag, startPoint x: 445, startPoint y: 74, endPoint x: 473, endPoint y: 101, distance: 38.8
click at [473, 102] on div "So, I have 6-8 years experience as a full stack developer. Although the front e…" at bounding box center [390, 112] width 237 height 301
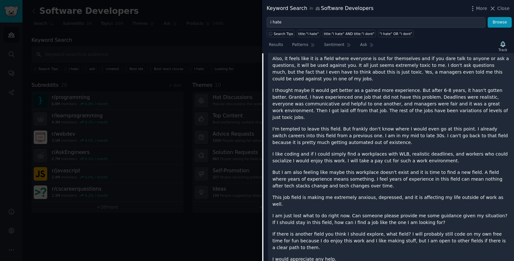
click at [473, 101] on p "I thought maybe it would get better as a gained more experience. But after 6-8 …" at bounding box center [390, 104] width 237 height 34
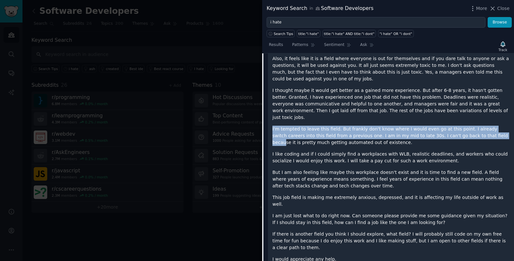
drag, startPoint x: 465, startPoint y: 105, endPoint x: 468, endPoint y: 120, distance: 15.7
click at [468, 120] on div "So, I have 6-8 years experience as a full stack developer. Although the front e…" at bounding box center [390, 112] width 237 height 301
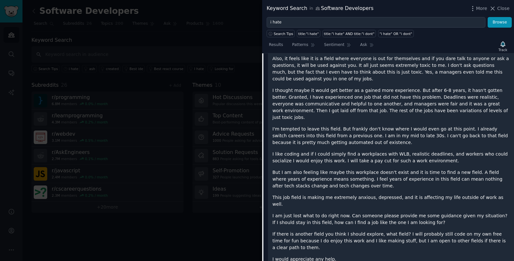
click at [468, 126] on p "I'm tempted to leave this field. But frankly don't know where I would even go a…" at bounding box center [390, 136] width 237 height 20
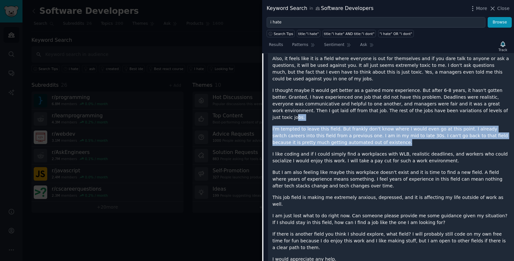
drag
click at [458, 101] on div "So, I have 6-8 years experience as a full stack developer. Although the front e…" at bounding box center [390, 112] width 237 height 301
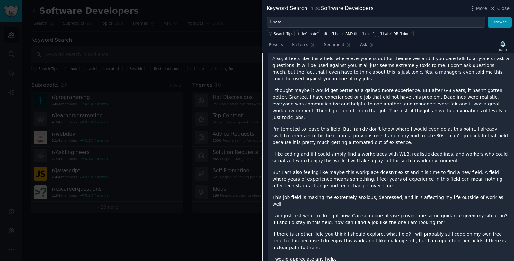
click at [461, 104] on div "So, I have 6-8 years experience as a full stack developer. Although the front e…" at bounding box center [390, 112] width 237 height 301
drag, startPoint x: 354, startPoint y: 118, endPoint x: 378, endPoint y: 119, distance: 24.1
click at [378, 126] on p "I'm tempted to leave this field. But frankly don't know where I would even go a…" at bounding box center [390, 136] width 237 height 20
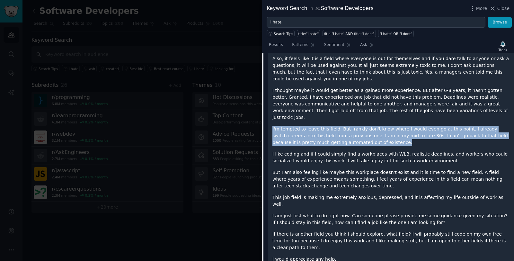
drag, startPoint x: 389, startPoint y: 125, endPoint x: 386, endPoint y: 103, distance: 21.4
click at [386, 103] on div "So, I have 6-8 years experience as a full stack developer. Although the front e…" at bounding box center [390, 112] width 237 height 301
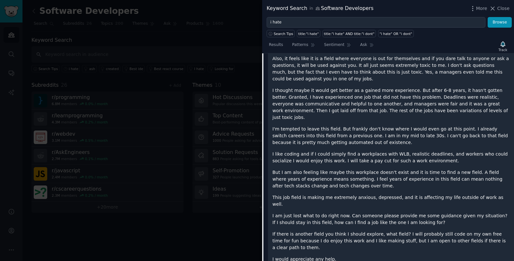
click at [386, 103] on div "So, I have 6-8 years experience as a full stack developer. Although the front e…" at bounding box center [390, 112] width 237 height 301
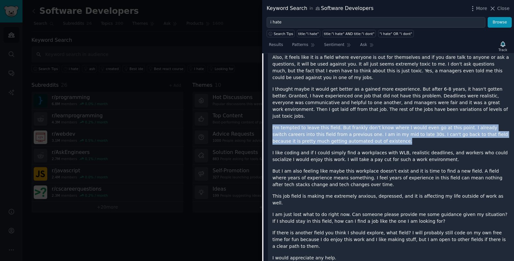
drag, startPoint x: 412, startPoint y: 119, endPoint x: 400, endPoint y: 103, distance: 19.7
click at [400, 103] on div "So, I have 6-8 years experience as a full stack developer. Although the front e…" at bounding box center [390, 110] width 237 height 301
drag, startPoint x: 400, startPoint y: 103, endPoint x: 403, endPoint y: 119, distance: 16.3
click at [403, 119] on div "So, I have 6-8 years experience as a full stack developer. Although the front e…" at bounding box center [390, 110] width 237 height 301
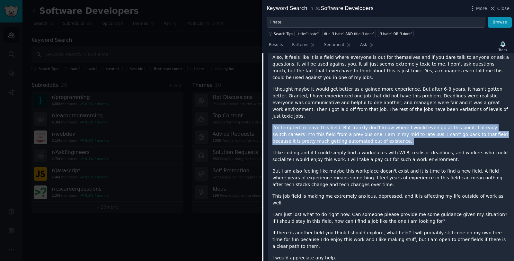
click at [403, 124] on p "I'm tempted to leave this field. But frankly don't know where I would even go a…" at bounding box center [390, 134] width 237 height 20
drag, startPoint x: 403, startPoint y: 119, endPoint x: 394, endPoint y: 102, distance: 20.0
click at [394, 102] on div "So, I have 6-8 years experience as a full stack developer. Although the front e…" at bounding box center [390, 110] width 237 height 301
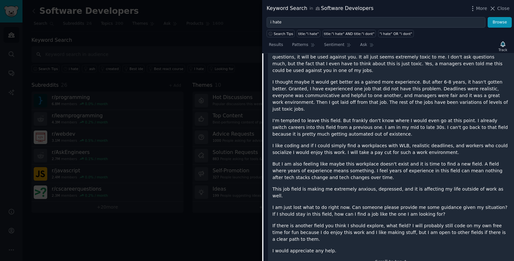
scroll to position [1774, 0]
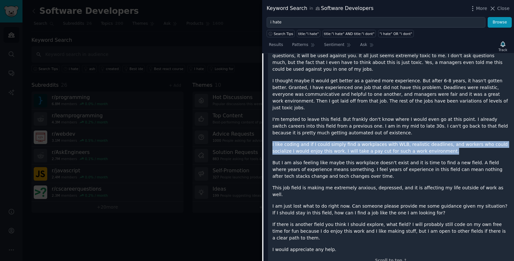
click at [434, 133] on div "So, I have 6-8 years experience as a full stack developer. Although the front e…" at bounding box center [390, 102] width 237 height 301
click at [434, 141] on p "I like coding and if I could simply find a workplaces with WLB, realistic deadl…" at bounding box center [390, 147] width 237 height 13
click at [433, 116] on div "So, I have 6-8 years experience as a full stack developer. Although the front e…" at bounding box center [390, 102] width 237 height 301
click at [433, 116] on p "I'm tempted to leave this field. But frankly don't know where I would even go a…" at bounding box center [390, 126] width 237 height 20
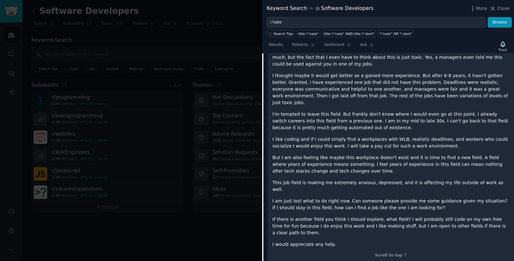
scroll to position [1785, 0]
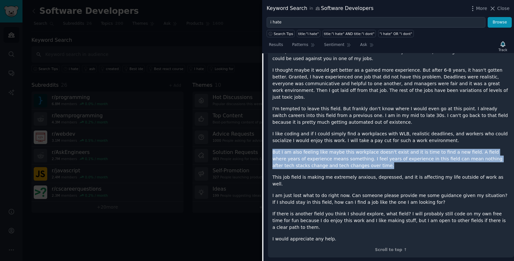
click at [437, 147] on div "So, I have 6-8 years experience as a full stack developer. Although the front e…" at bounding box center [390, 92] width 237 height 301
click at [437, 149] on p "But I am also feeling like maybe this workplace doesn't exist and it is time to…" at bounding box center [390, 159] width 237 height 20
click at [437, 125] on div "So, I have 6-8 years experience as a full stack developer. Although the front e…" at bounding box center [390, 92] width 237 height 301
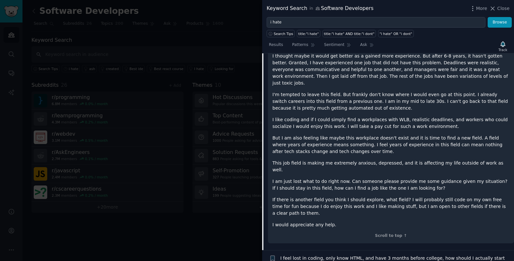
scroll to position [1800, 0]
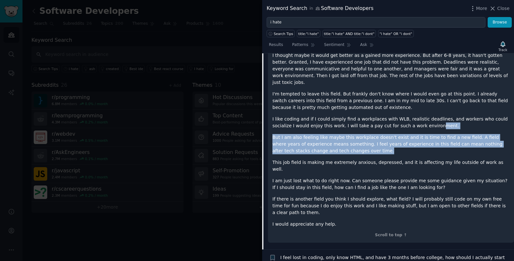
click at [412, 110] on div "So, I have 6-8 years experience as a full stack developer. Although the front e…" at bounding box center [390, 77] width 237 height 301
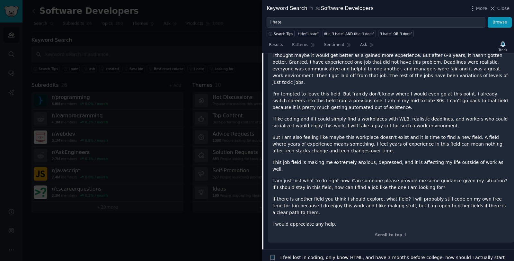
click at [420, 134] on p "But I am also feeling like maybe this workplace doesn't exist and it is time to…" at bounding box center [390, 144] width 237 height 20
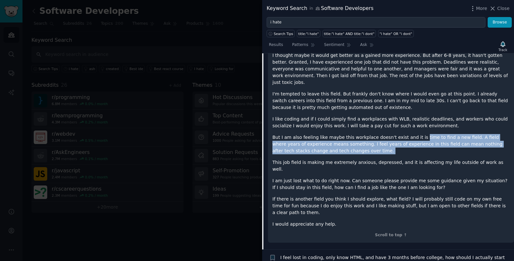
click at [426, 134] on p "But I am also feeling like maybe this workplace doesn't exist and it is time to…" at bounding box center [390, 144] width 237 height 20
click at [427, 134] on p "But I am also feeling like maybe this workplace doesn't exist and it is time to…" at bounding box center [390, 144] width 237 height 20
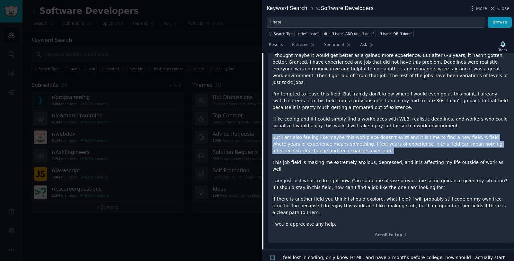
click at [424, 112] on div "So, I have 6-8 years experience as a full stack developer. Although the front e…" at bounding box center [390, 77] width 237 height 301
click at [426, 131] on div "So, I have 6-8 years experience as a full stack developer. Although the front e…" at bounding box center [390, 77] width 237 height 301
click at [427, 134] on p "But I am also feeling like maybe this workplace doesn't exist and it is time to…" at bounding box center [390, 144] width 237 height 20
click at [310, 134] on p "But I am also feeling like maybe this workplace doesn't exist and it is time to…" at bounding box center [390, 144] width 237 height 20
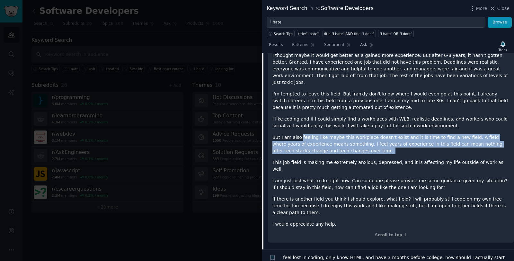
click at [310, 134] on p "But I am also feeling like maybe this workplace doesn't exist and it is time to…" at bounding box center [390, 144] width 237 height 20
click at [330, 134] on p "But I am also feeling like maybe this workplace doesn't exist and it is time to…" at bounding box center [390, 144] width 237 height 20
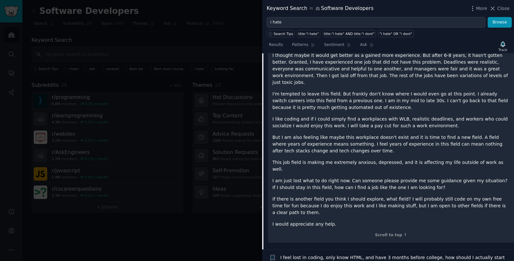
click at [332, 134] on p "But I am also feeling like maybe this workplace doesn't exist and it is time to…" at bounding box center [390, 144] width 237 height 20
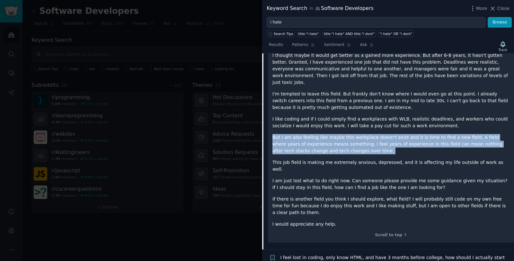
click at [332, 134] on p "But I am also feeling like maybe this workplace doesn't exist and it is time to…" at bounding box center [390, 144] width 237 height 20
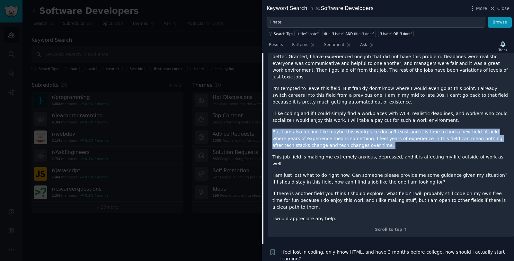
click at [335, 132] on div "So, I have 6-8 years experience as a full stack developer. Although the front e…" at bounding box center [390, 71] width 237 height 301
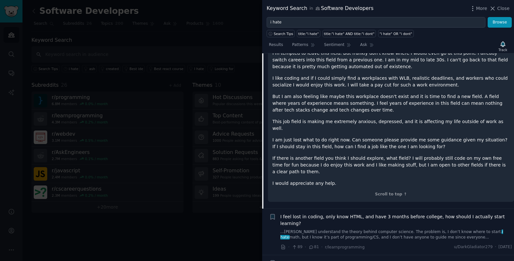
scroll to position [1844, 0]
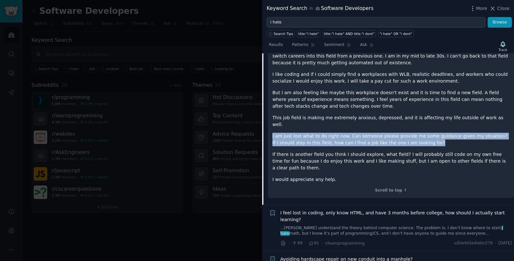
drag, startPoint x: 421, startPoint y: 116, endPoint x: 310, endPoint y: 105, distance: 110.7
click at [310, 105] on div "So, I have 6-8 years experience as a full stack developer. Although the front e…" at bounding box center [390, 32] width 237 height 301
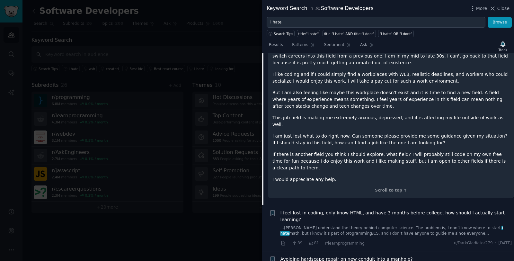
click at [311, 105] on div "So, I have 6-8 years experience as a full stack developer. Although the front e…" at bounding box center [390, 32] width 237 height 301
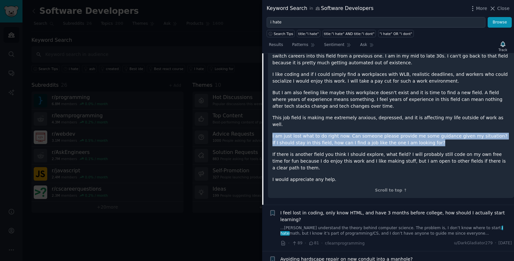
drag, startPoint x: 313, startPoint y: 105, endPoint x: 448, endPoint y: 117, distance: 135.5
click at [448, 117] on div "So, I have 6-8 years experience as a full stack developer. Although the front e…" at bounding box center [390, 32] width 237 height 301
click at [448, 133] on p "I am just lost what to do right now. Can someone please provide me some guidanc…" at bounding box center [390, 139] width 237 height 13
drag, startPoint x: 431, startPoint y: 115, endPoint x: 272, endPoint y: 107, distance: 159.6
click at [272, 107] on div "So, I have 6-8 years experience as a full stack developer. Although the front e…" at bounding box center [391, 38] width 246 height 320
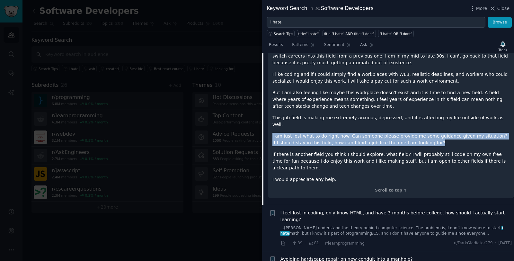
click at [272, 133] on p "I am just lost what to do right now. Can someone please provide me some guidanc…" at bounding box center [390, 139] width 237 height 13
drag, startPoint x: 275, startPoint y: 107, endPoint x: 445, endPoint y: 120, distance: 169.8
click at [446, 120] on div "So, I have 6-8 years experience as a full stack developer. Although the front e…" at bounding box center [390, 32] width 237 height 301
click at [444, 133] on p "I am just lost what to do right now. Can someone please provide me some guidanc…" at bounding box center [390, 139] width 237 height 13
click at [460, 139] on div "So, I have 6-8 years experience as a full stack developer. Although the front e…" at bounding box center [390, 32] width 237 height 301
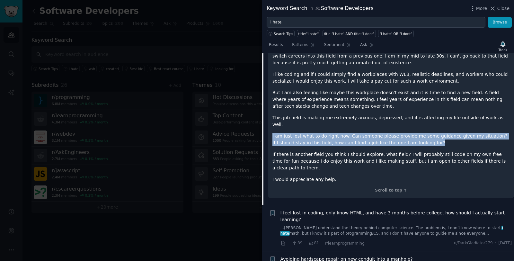
click at [460, 139] on div "So, I have 6-8 years experience as a full stack developer. Although the front e…" at bounding box center [390, 32] width 237 height 301
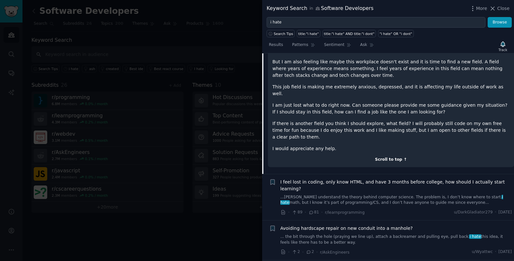
click at [389, 157] on div "Scroll to top ↑" at bounding box center [390, 160] width 237 height 6
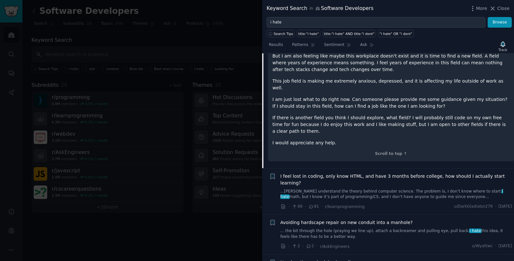
scroll to position [1876, 0]
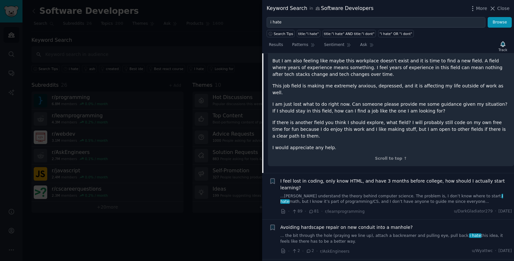
click at [348, 178] on div "I feel lost in coding, only know HTML, and have 3 months before college, how sh…" at bounding box center [396, 191] width 232 height 27
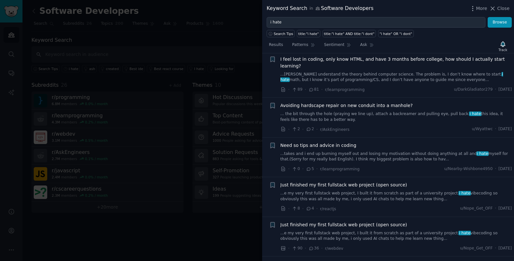
scroll to position [2002, 0]
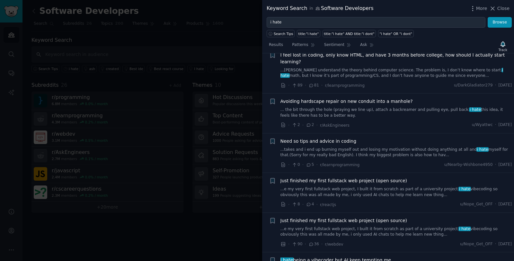
click at [222, 216] on div at bounding box center [257, 130] width 514 height 261
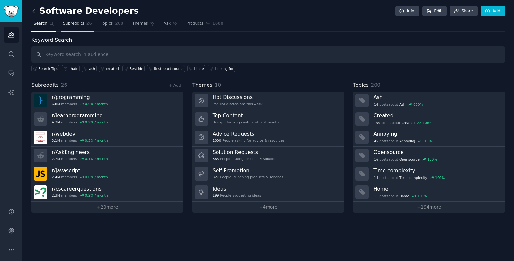
click at [76, 24] on span "Subreddits" at bounding box center [73, 24] width 21 height 6
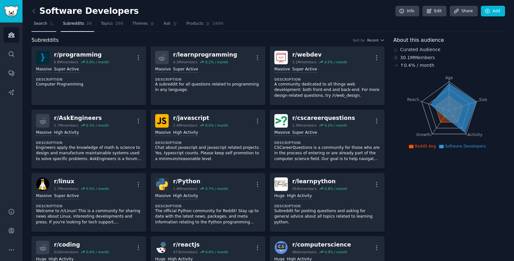
click at [37, 22] on span "Search" at bounding box center [40, 24] width 13 height 6
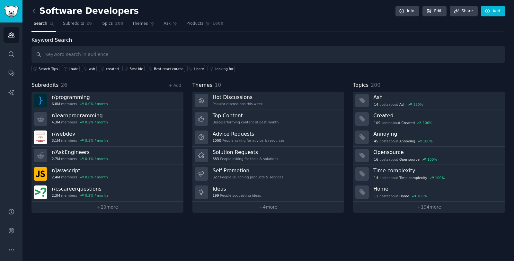
click at [85, 51] on input "text" at bounding box center [268, 54] width 474 height 16
click at [102, 58] on input "text" at bounding box center [268, 54] width 474 height 16
type input "startups"
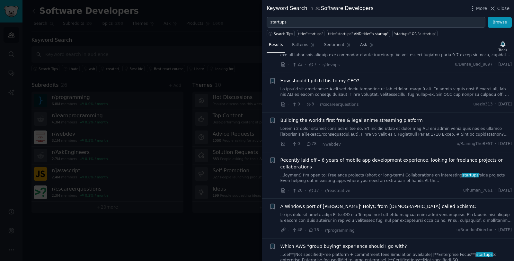
scroll to position [510, 0]
